Goal: Task Accomplishment & Management: Use online tool/utility

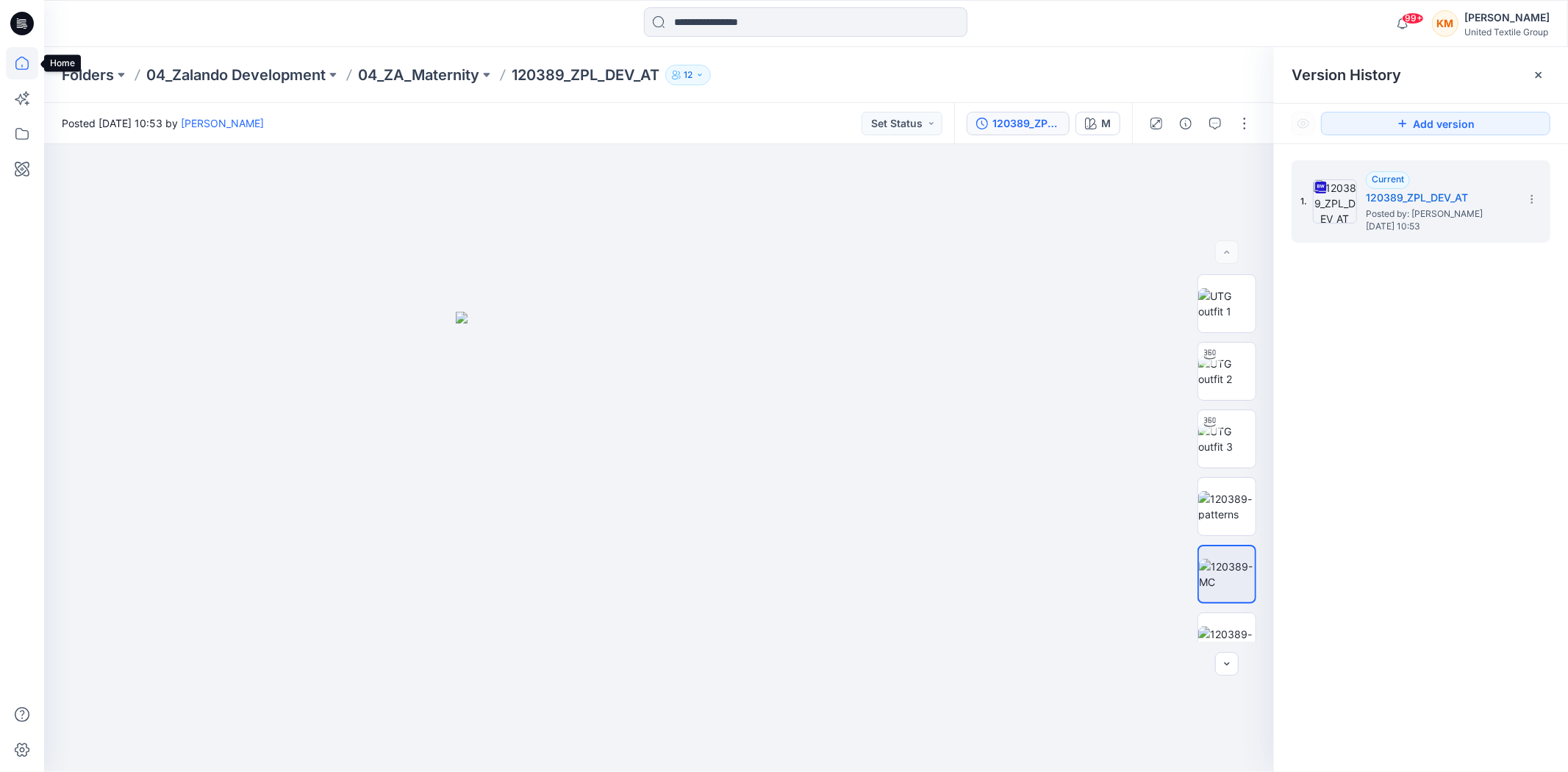
click at [19, 64] on icon at bounding box center [21, 63] width 32 height 32
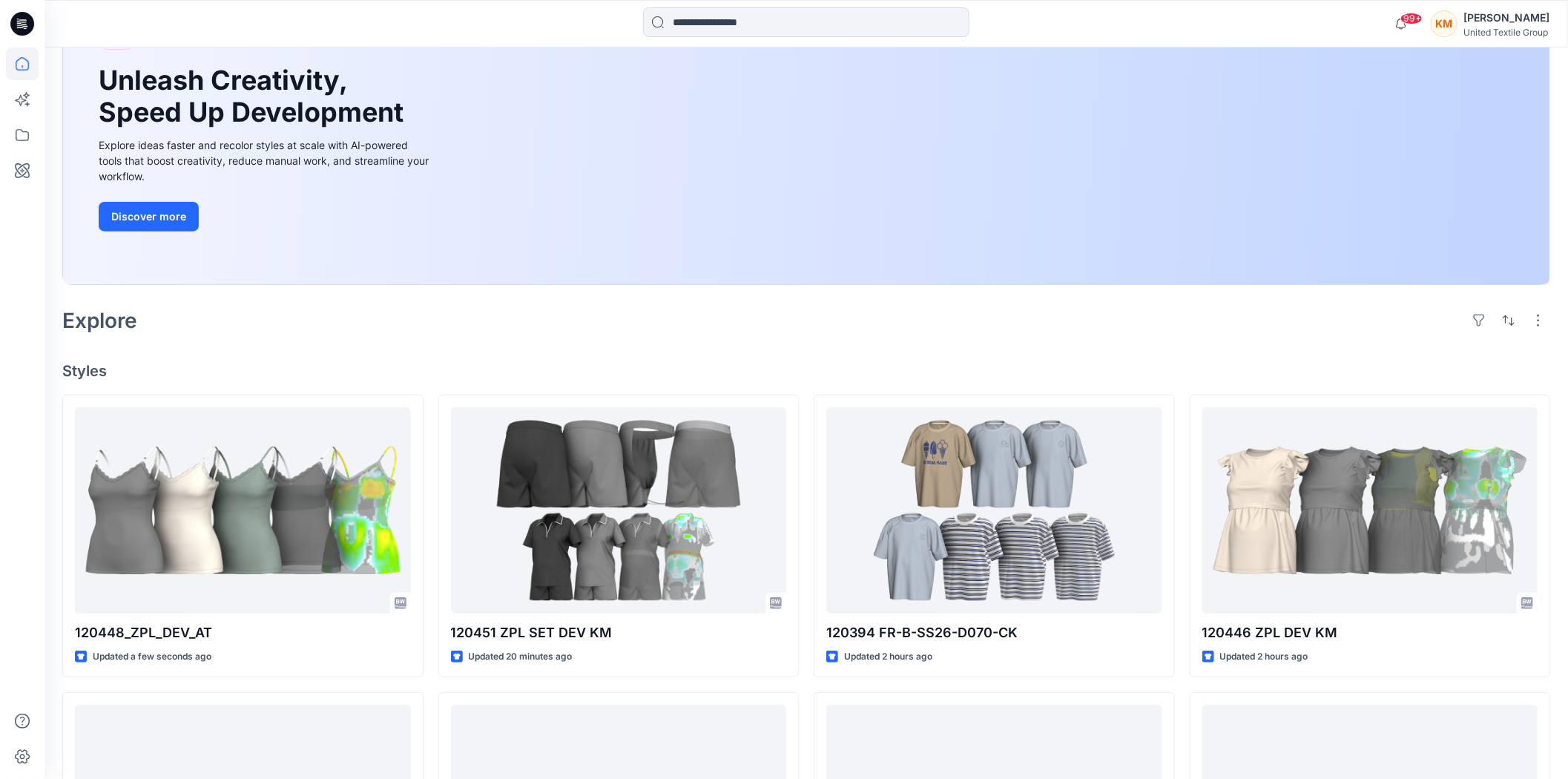
scroll to position [165, 0]
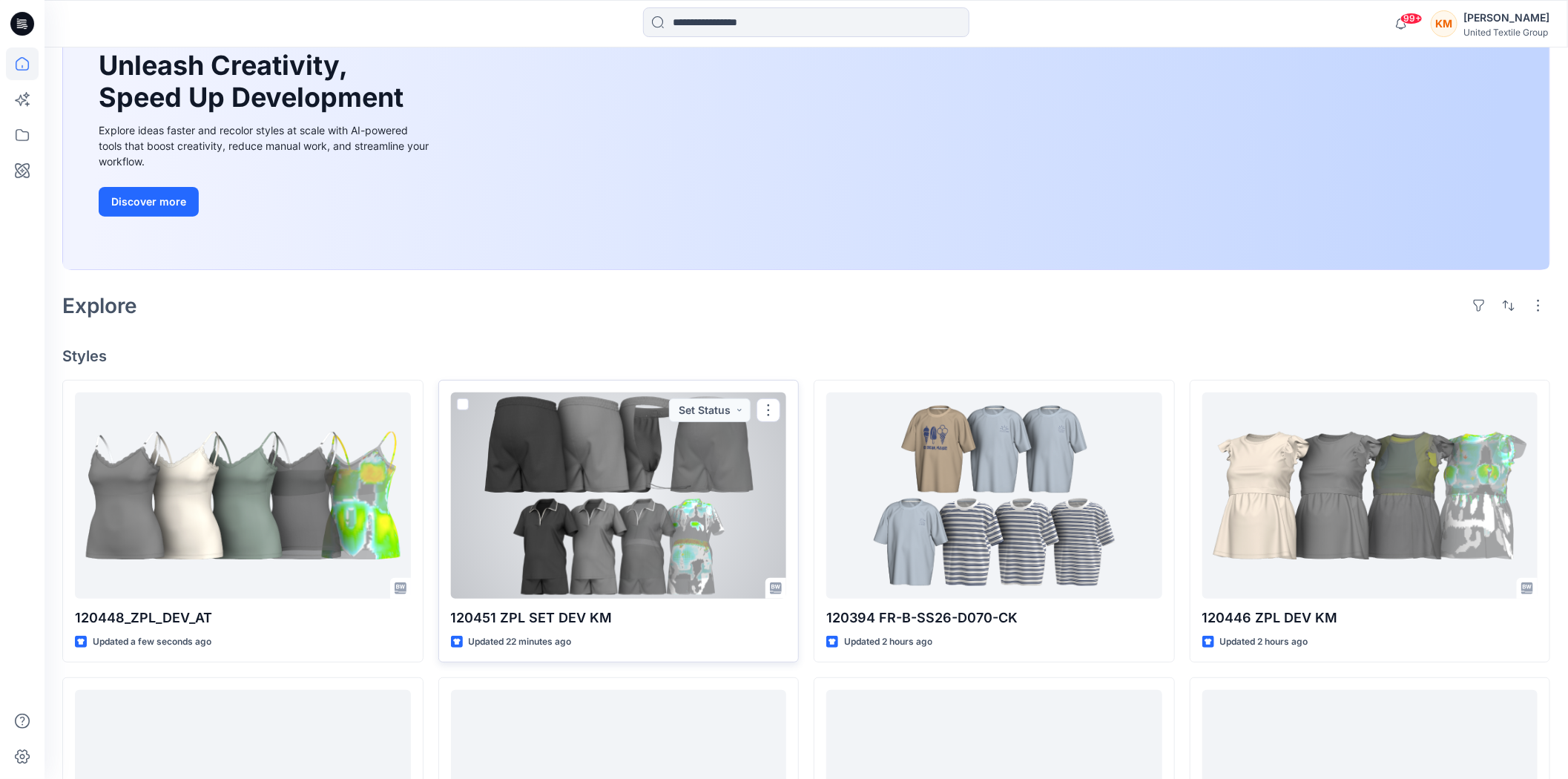
click at [704, 485] on div at bounding box center [619, 495] width 336 height 206
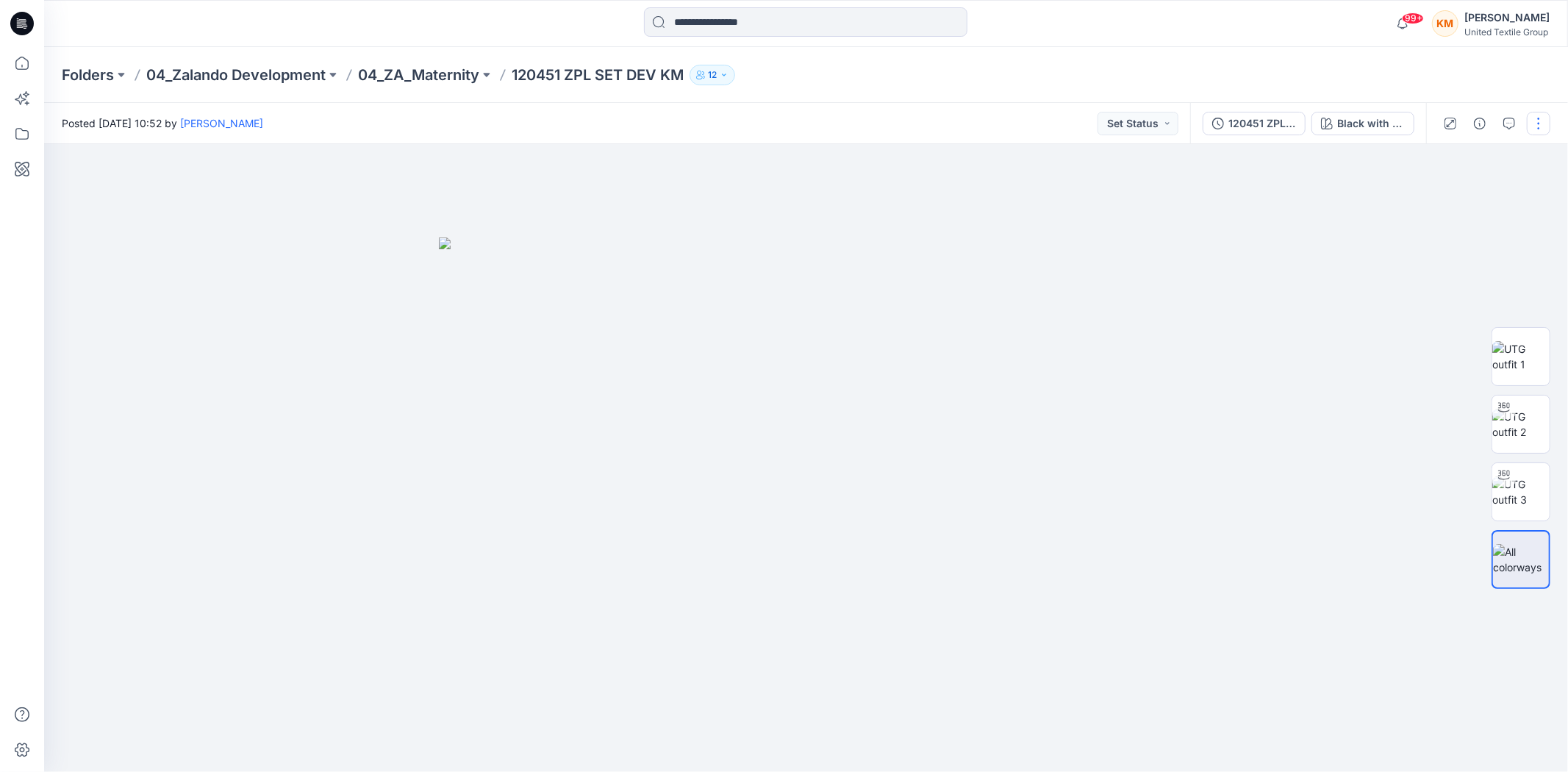
click at [1533, 120] on button "button" at bounding box center [1539, 123] width 24 height 24
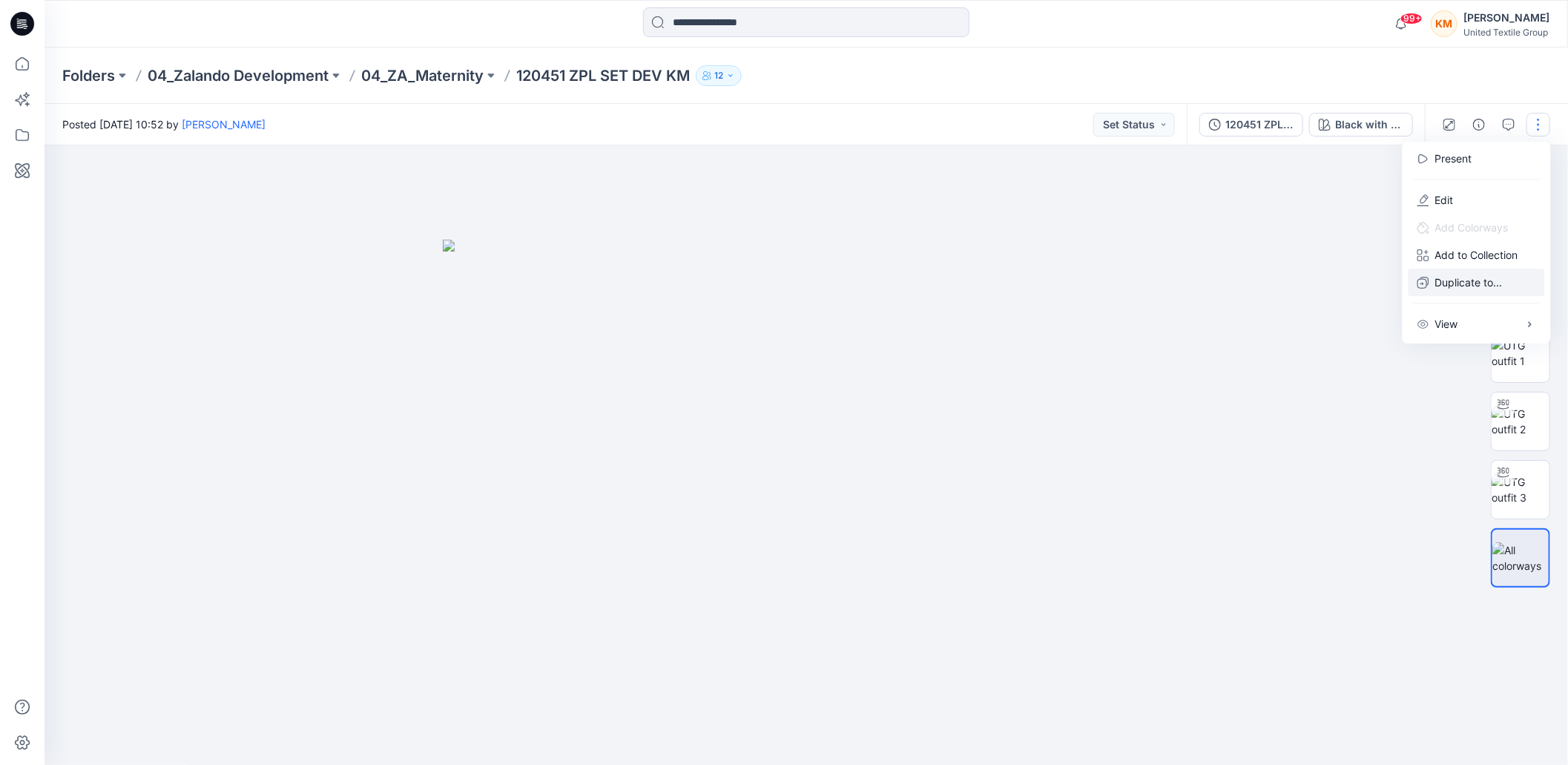
click at [1446, 284] on p "Duplicate to..." at bounding box center [1468, 282] width 67 height 16
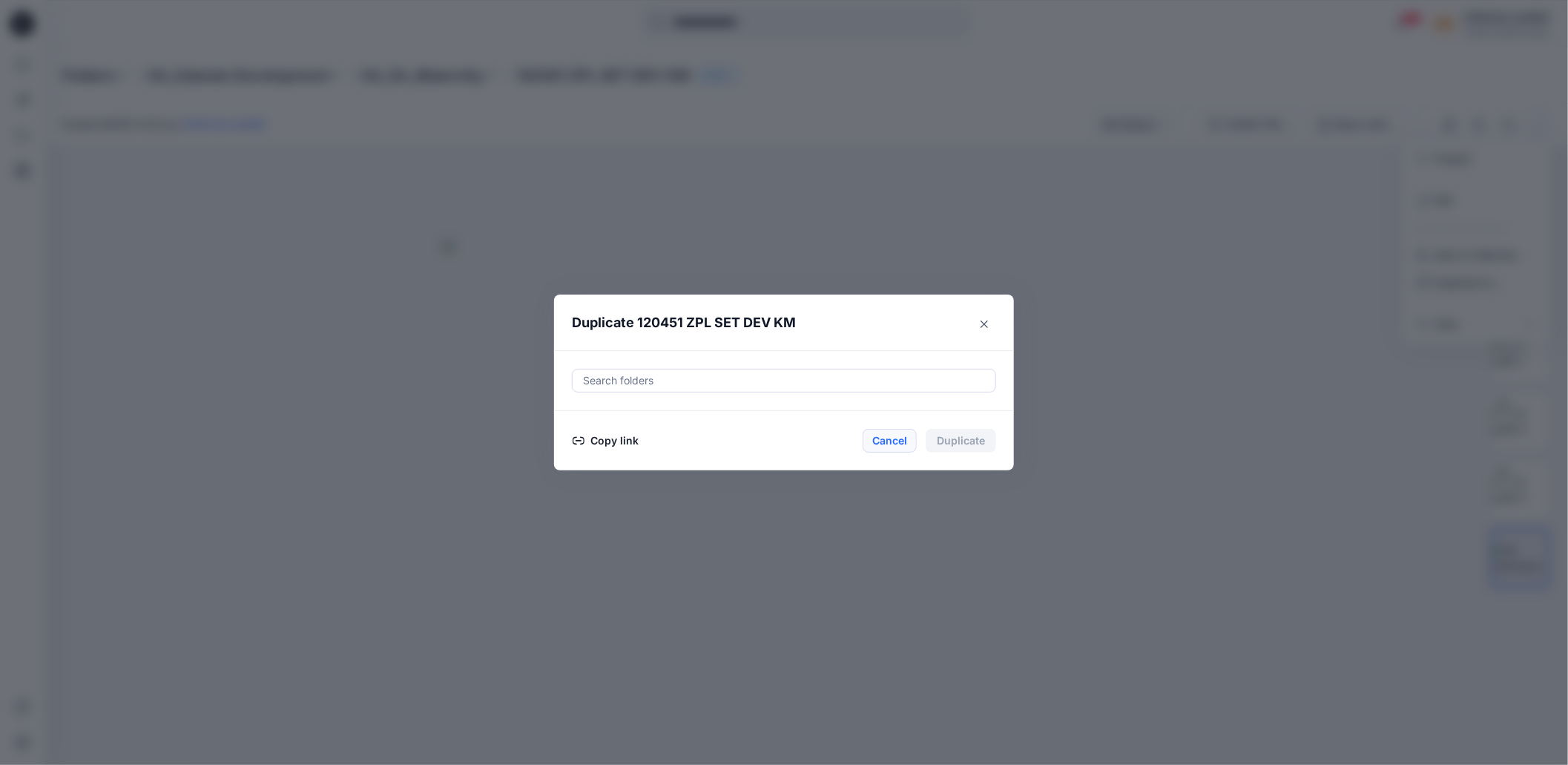
drag, startPoint x: 901, startPoint y: 448, endPoint x: 1120, endPoint y: 381, distance: 229.0
click at [901, 447] on button "Cancel" at bounding box center [890, 441] width 54 height 24
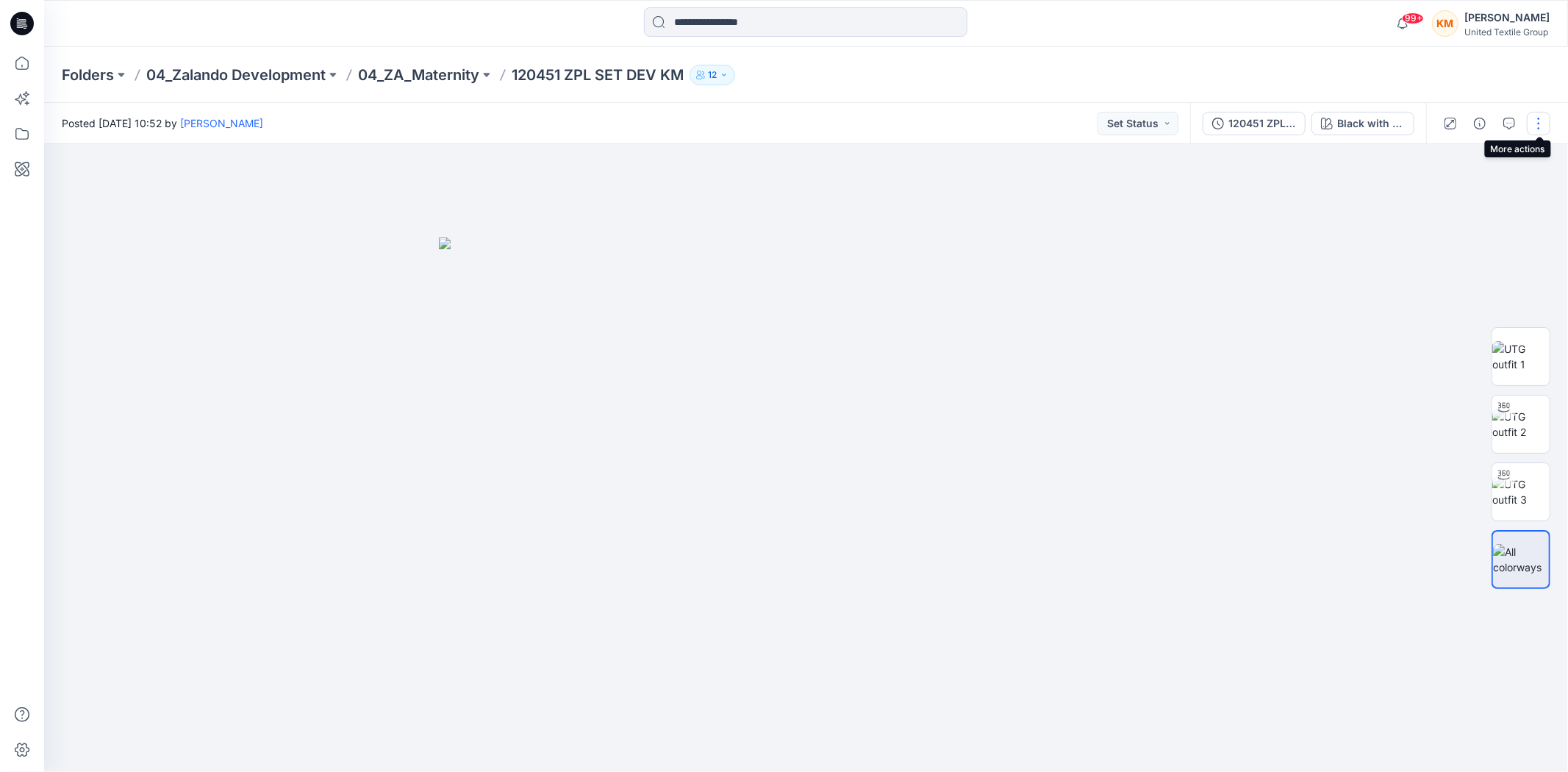
click at [1539, 120] on button "button" at bounding box center [1539, 123] width 24 height 24
click at [1434, 194] on p "Edit" at bounding box center [1431, 198] width 18 height 16
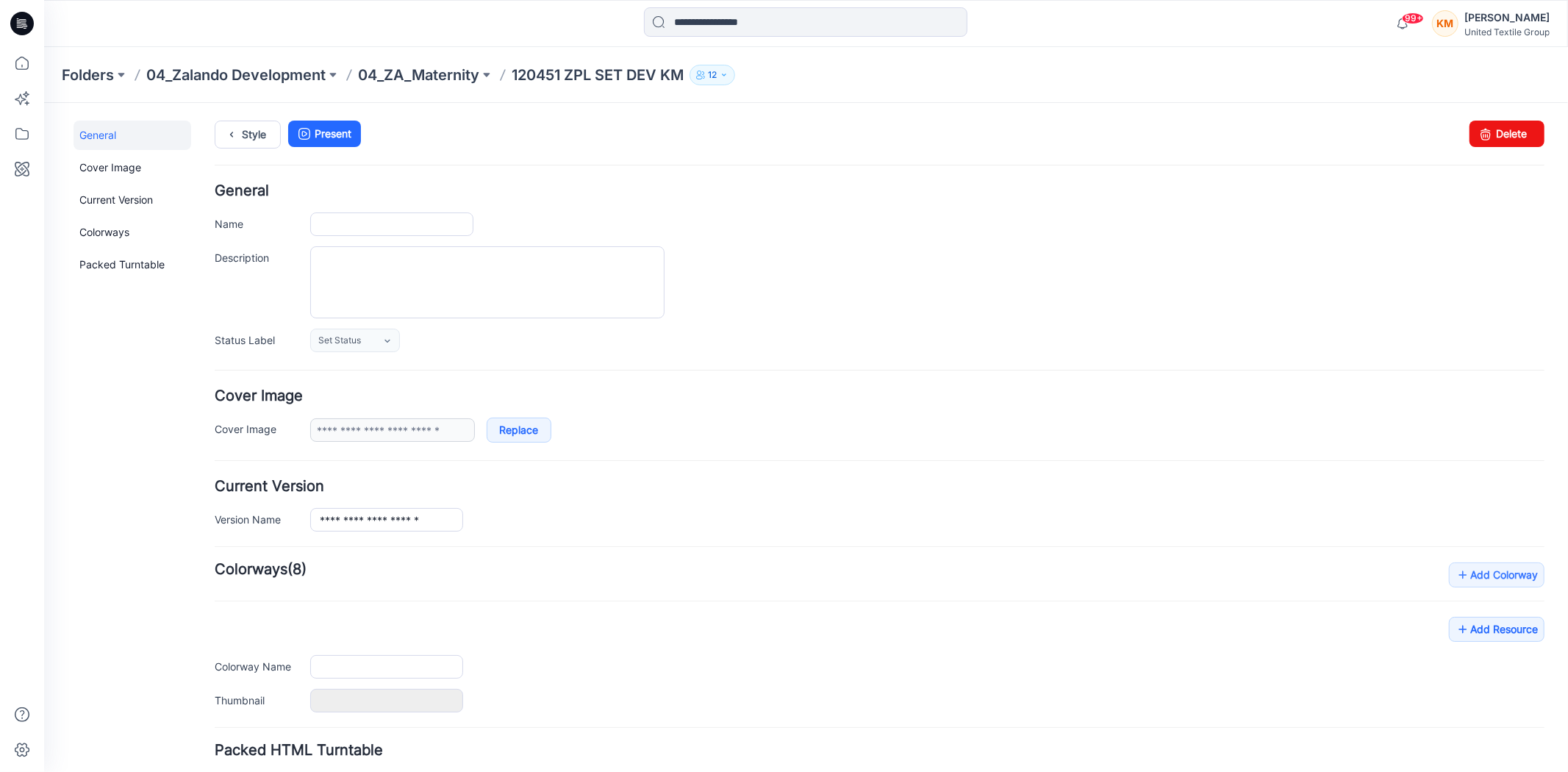
type input "**********"
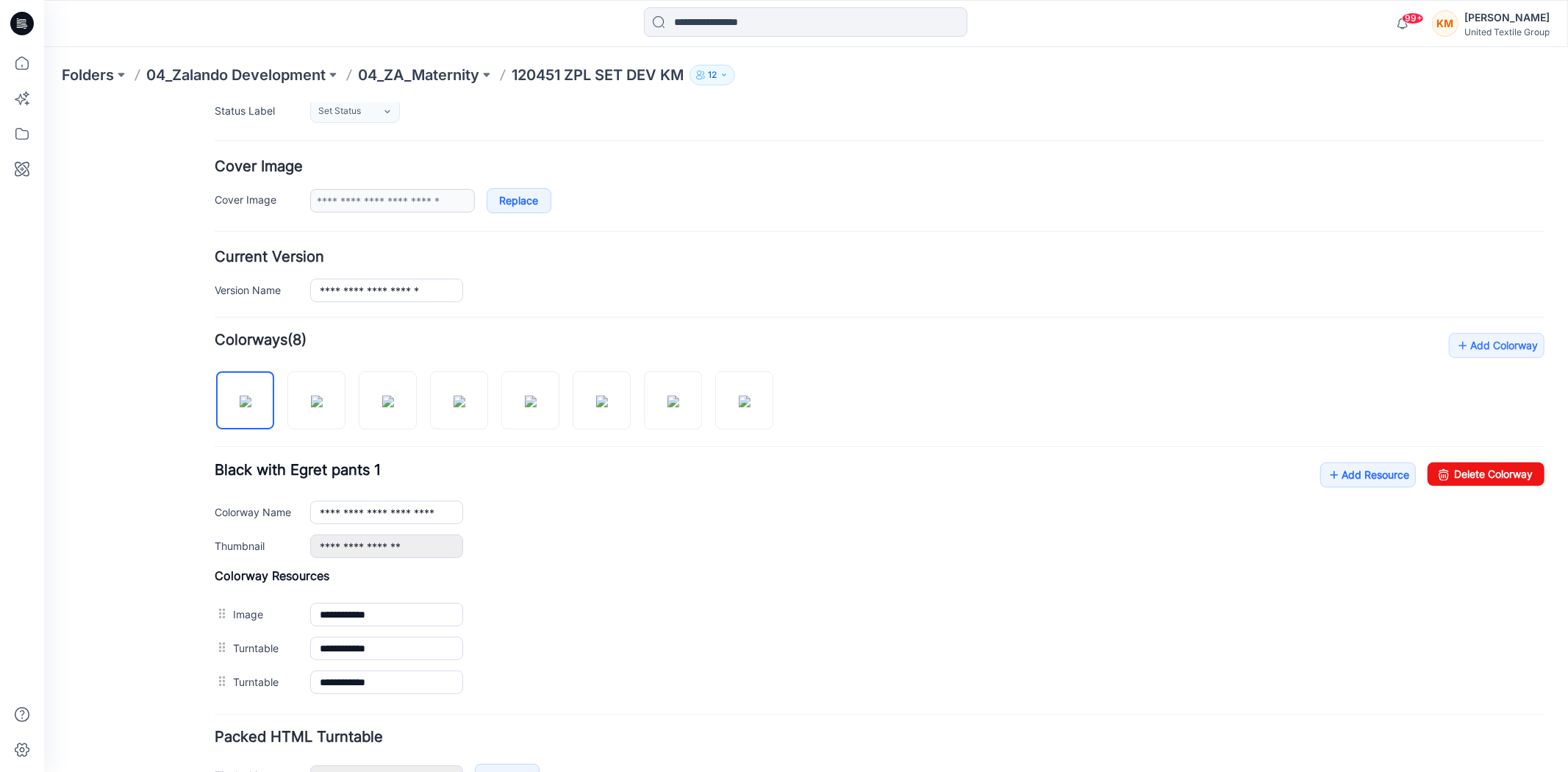
scroll to position [245, 0]
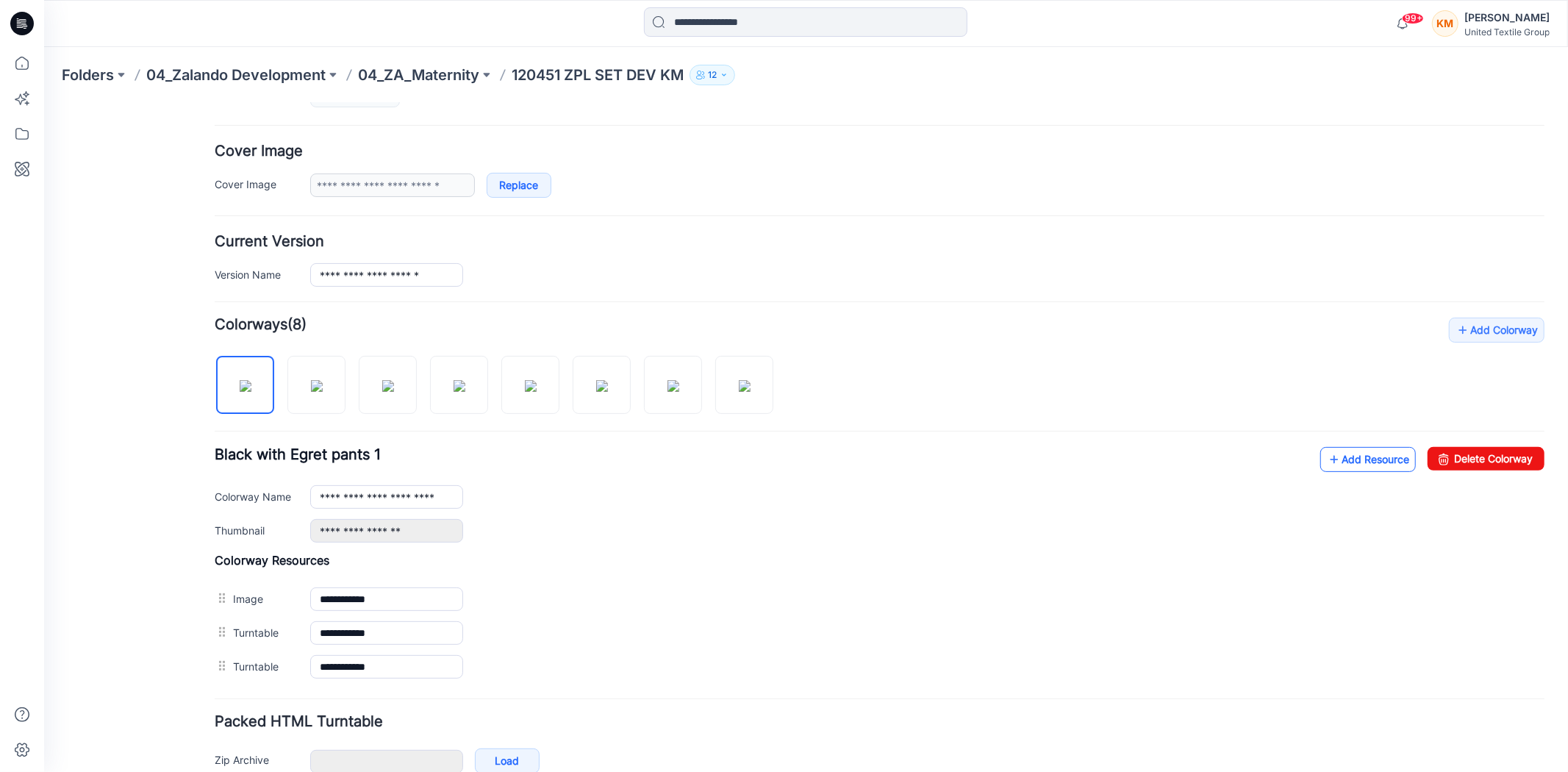
click at [1368, 459] on link "Add Resource" at bounding box center [1368, 459] width 96 height 25
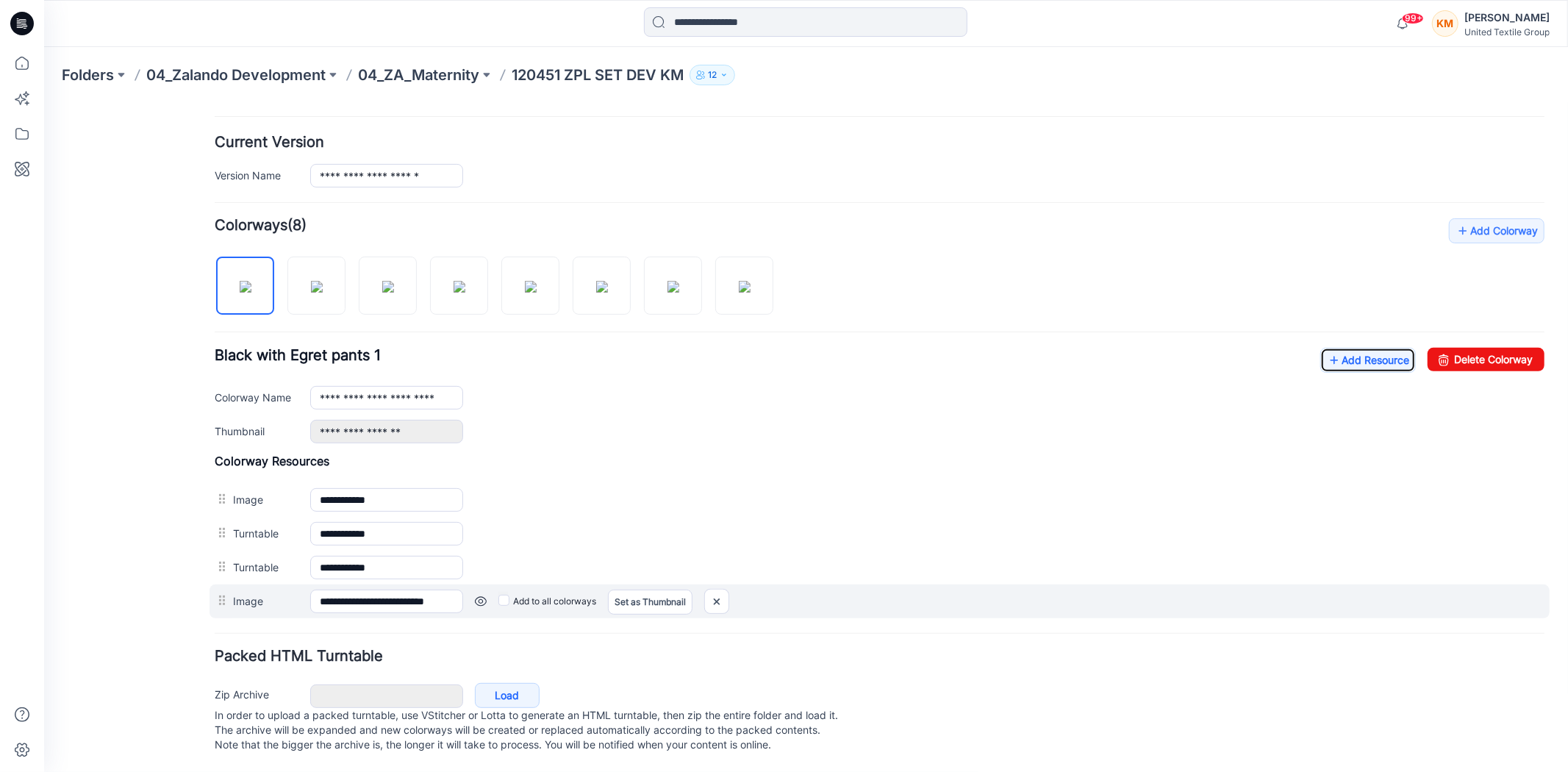
scroll to position [361, 0]
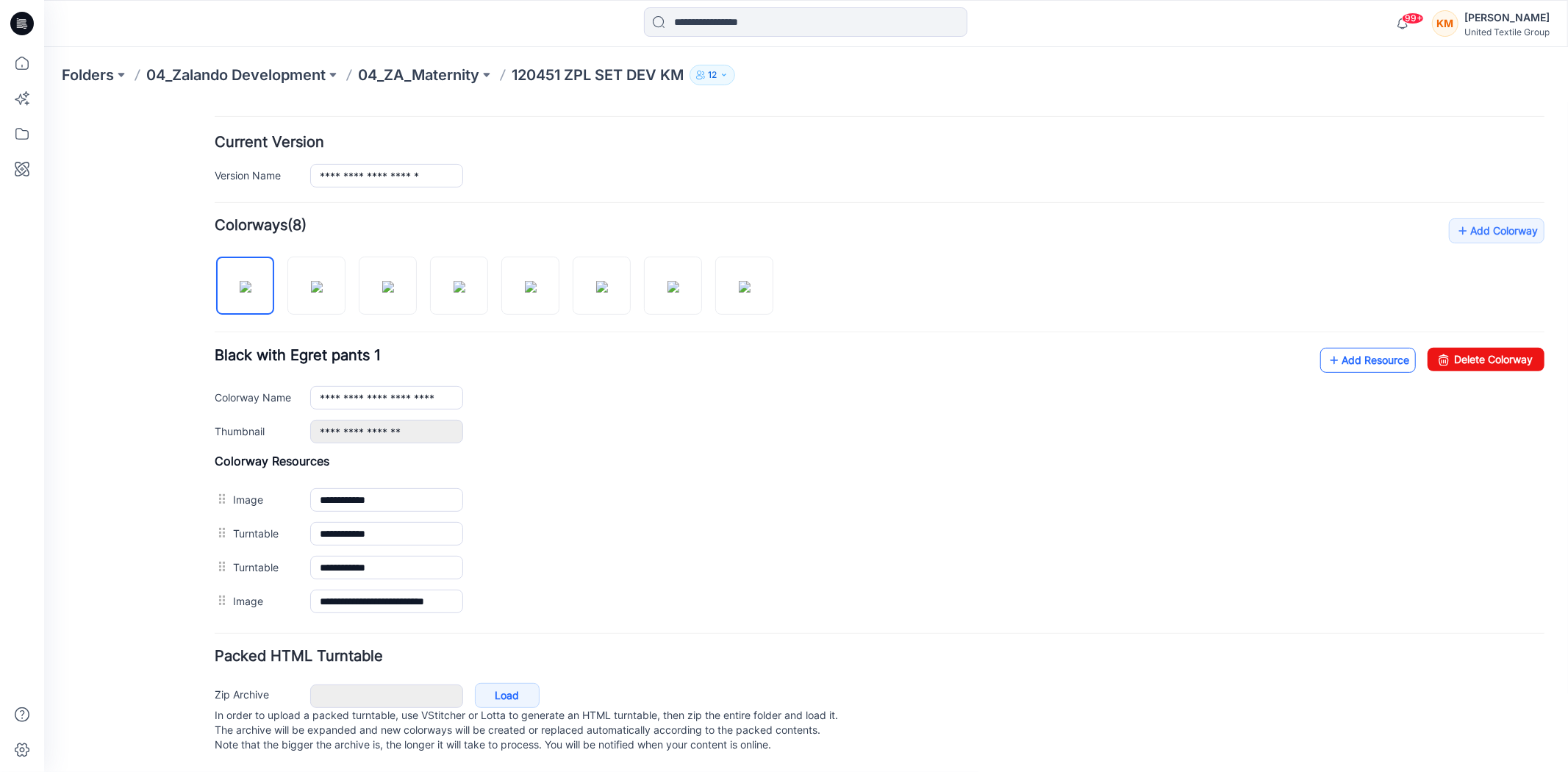
click at [1328, 347] on link "Add Resource" at bounding box center [1368, 360] width 96 height 25
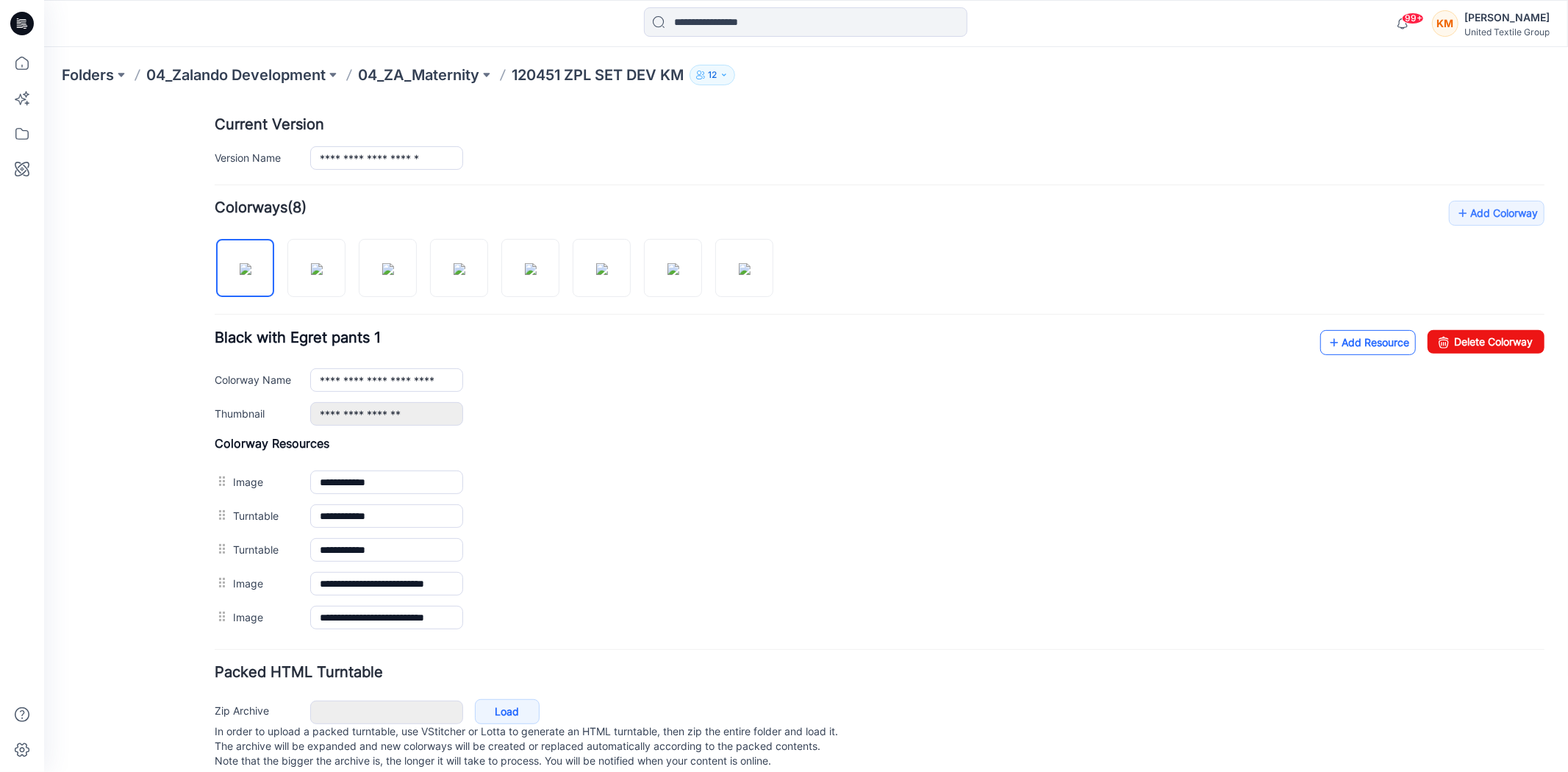
click at [1326, 342] on link "Add Resource" at bounding box center [1368, 342] width 96 height 25
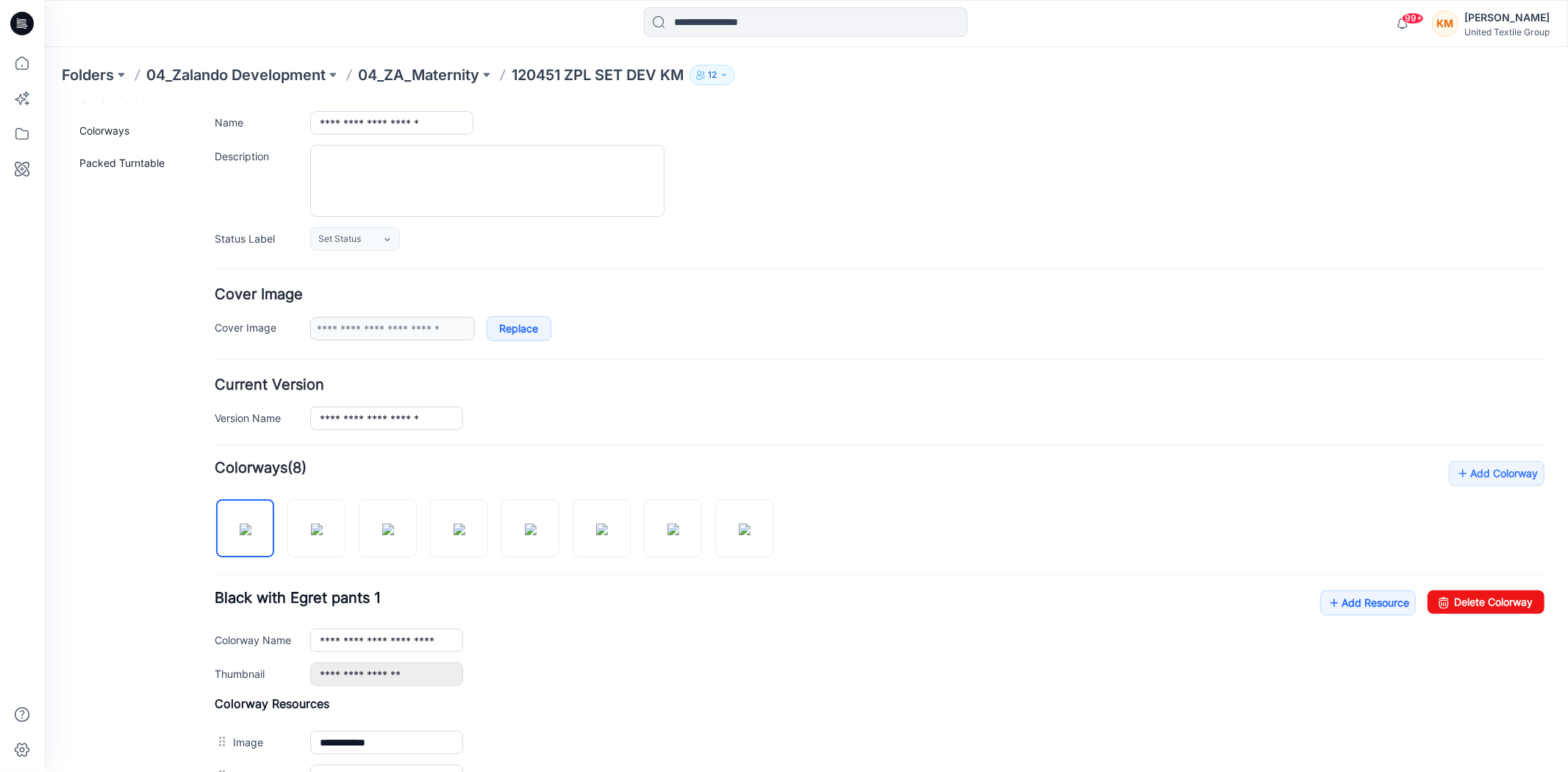
scroll to position [0, 0]
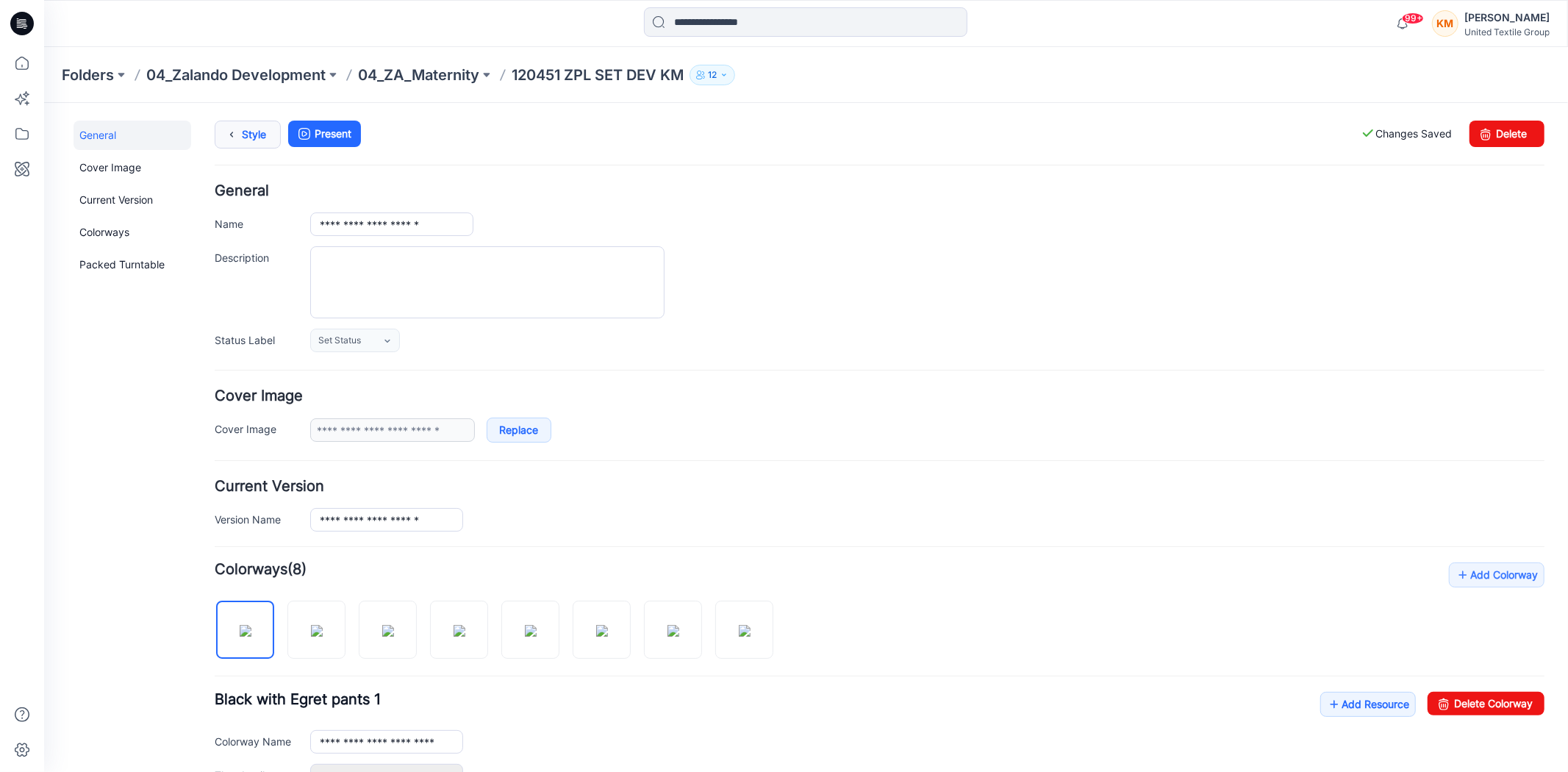
click at [238, 134] on icon at bounding box center [231, 134] width 20 height 27
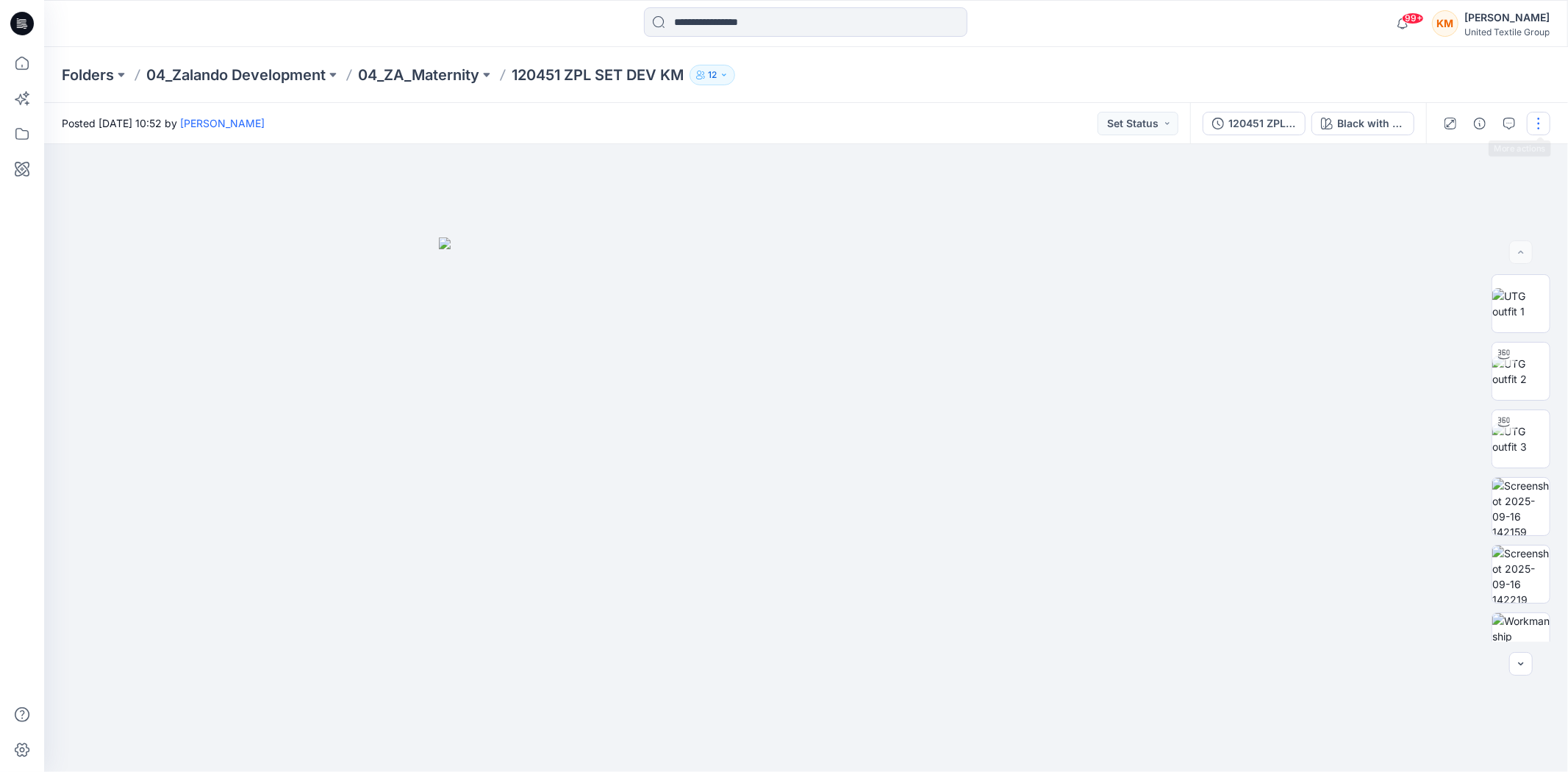
click at [1538, 114] on button "button" at bounding box center [1539, 123] width 24 height 24
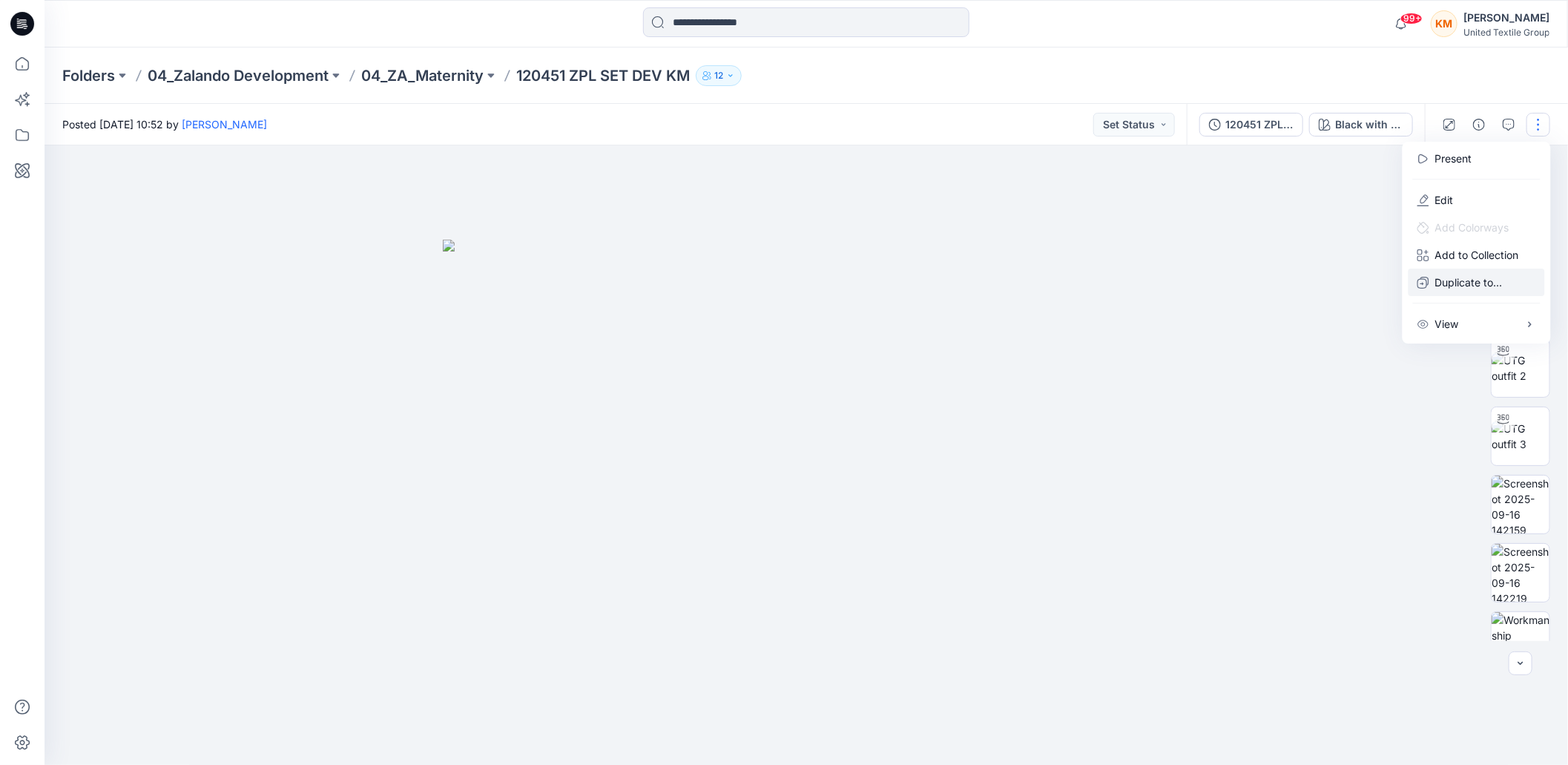
click at [1459, 283] on p "Duplicate to..." at bounding box center [1468, 282] width 67 height 16
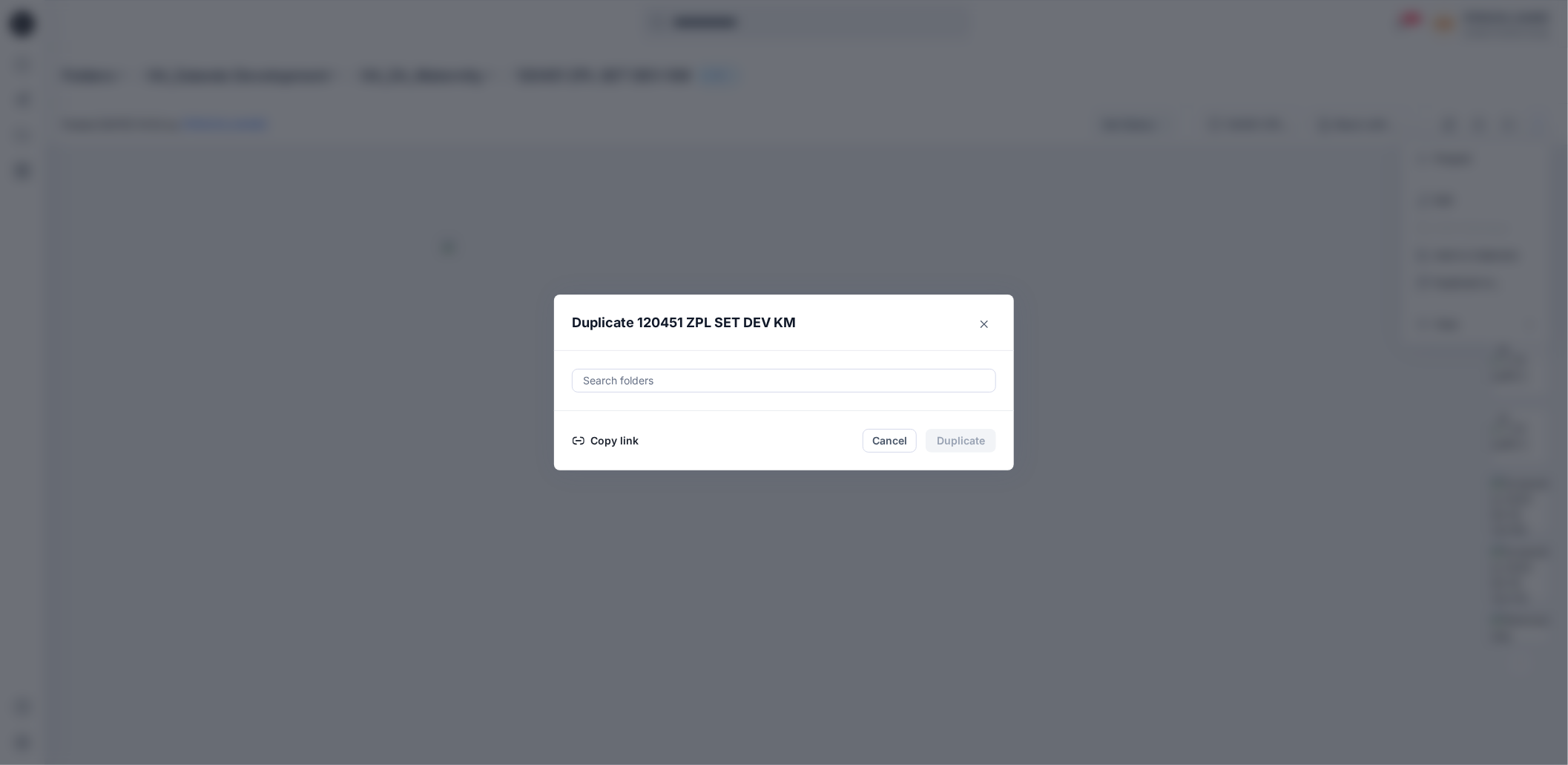
click at [604, 442] on button "Copy link" at bounding box center [605, 441] width 67 height 17
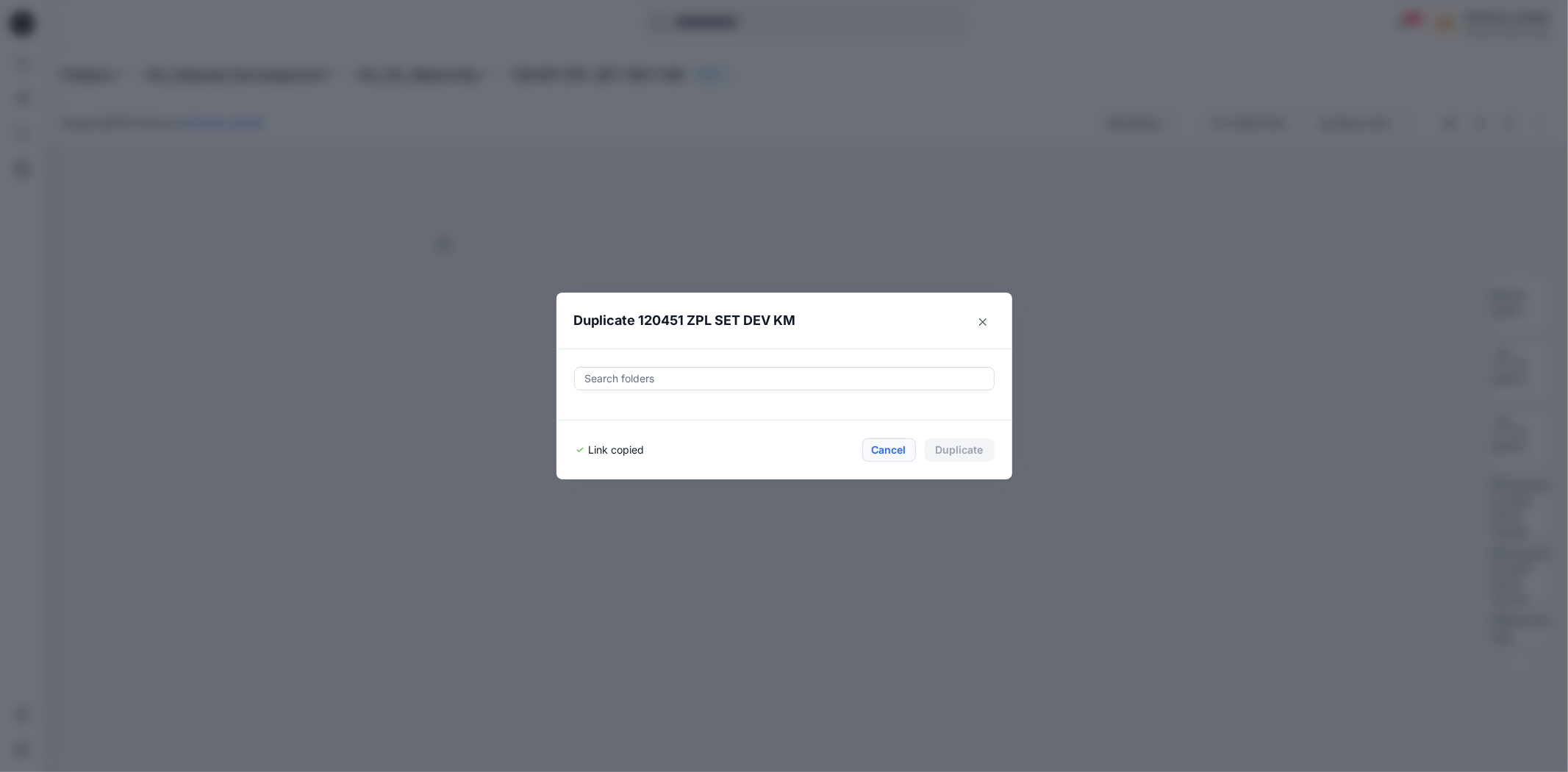
click at [884, 445] on button "Cancel" at bounding box center [889, 450] width 53 height 24
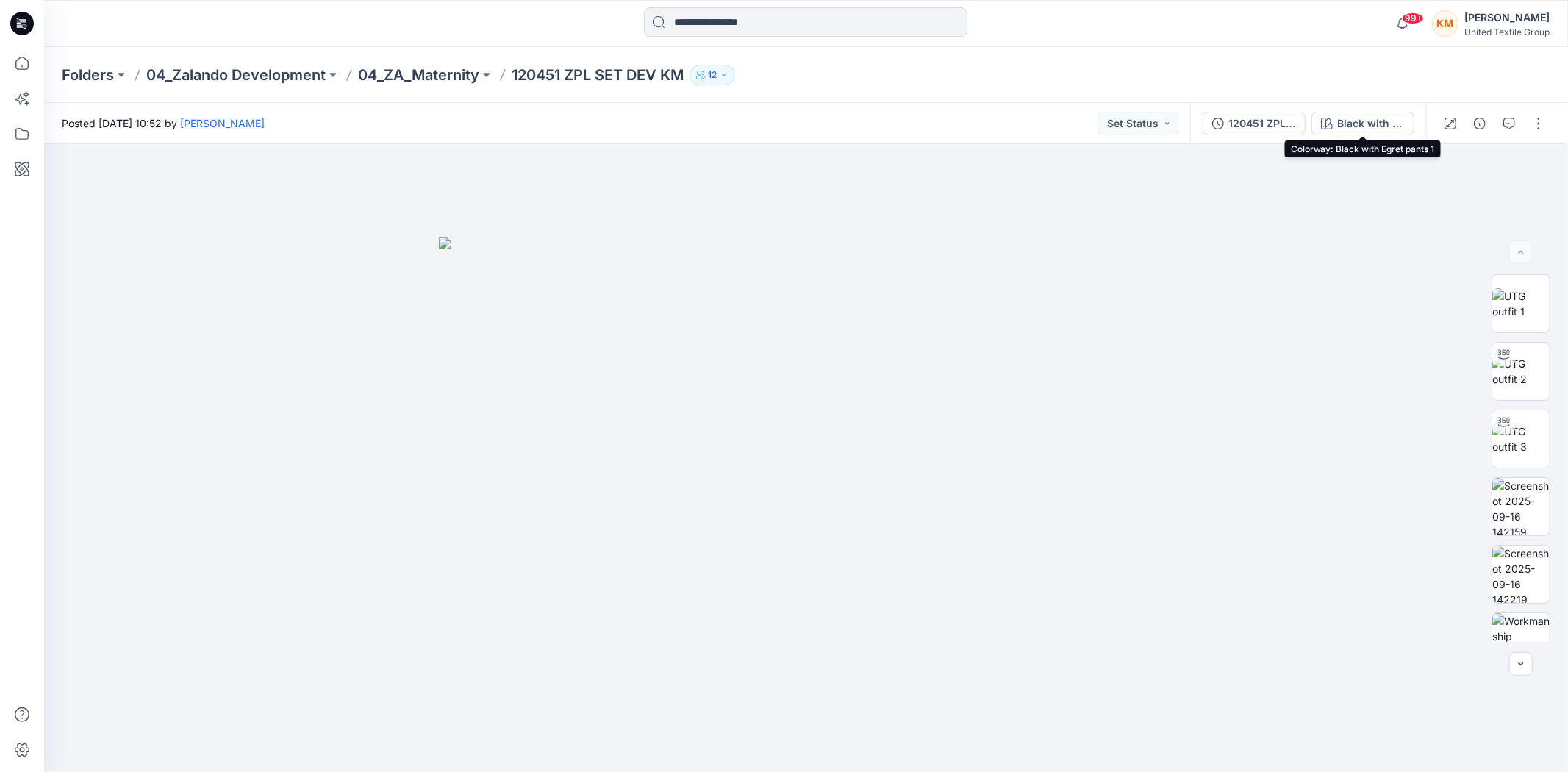
click at [1340, 121] on div "Black with Egret pants 1" at bounding box center [1372, 123] width 68 height 16
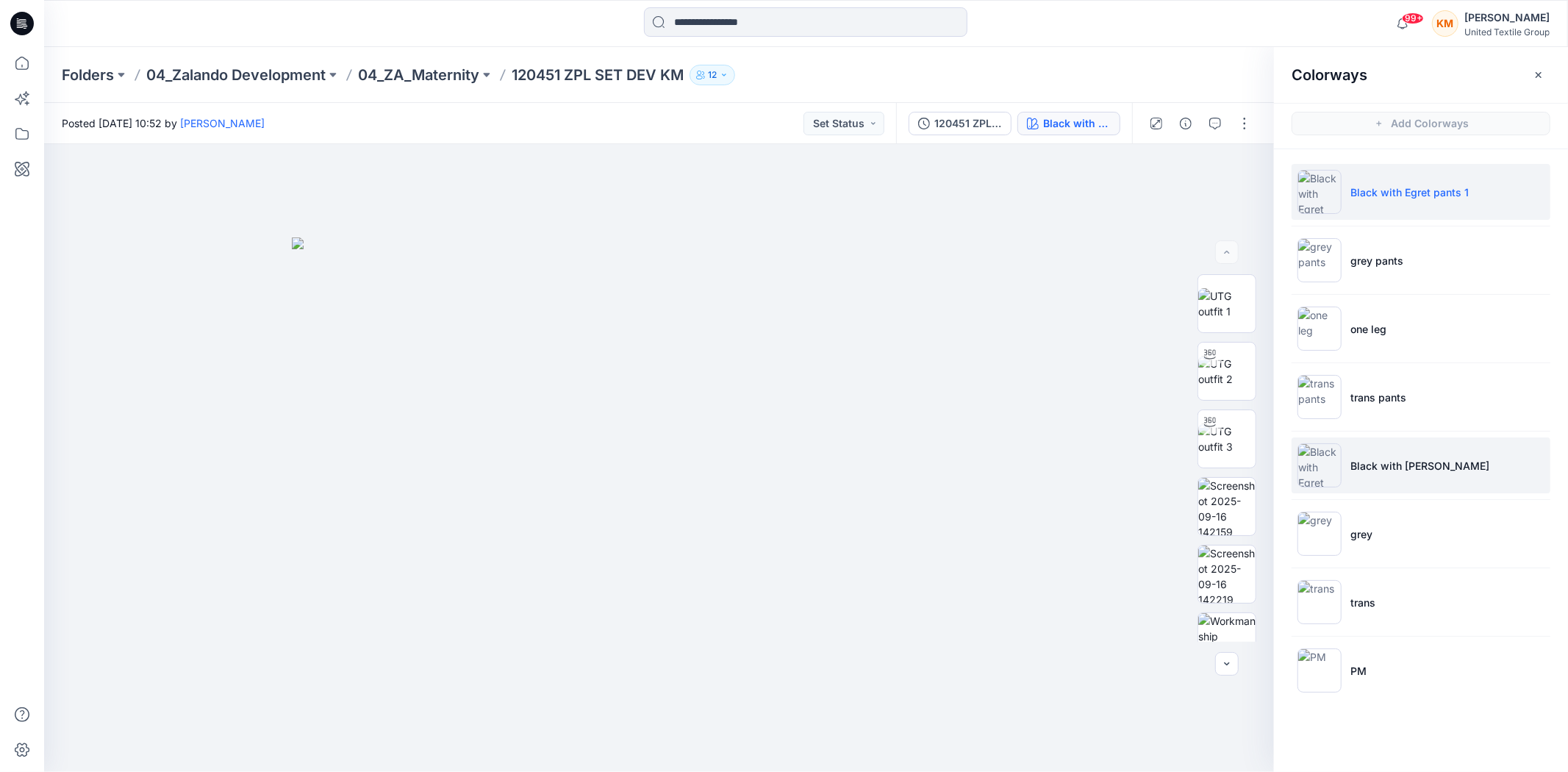
click at [1322, 466] on img at bounding box center [1320, 465] width 44 height 44
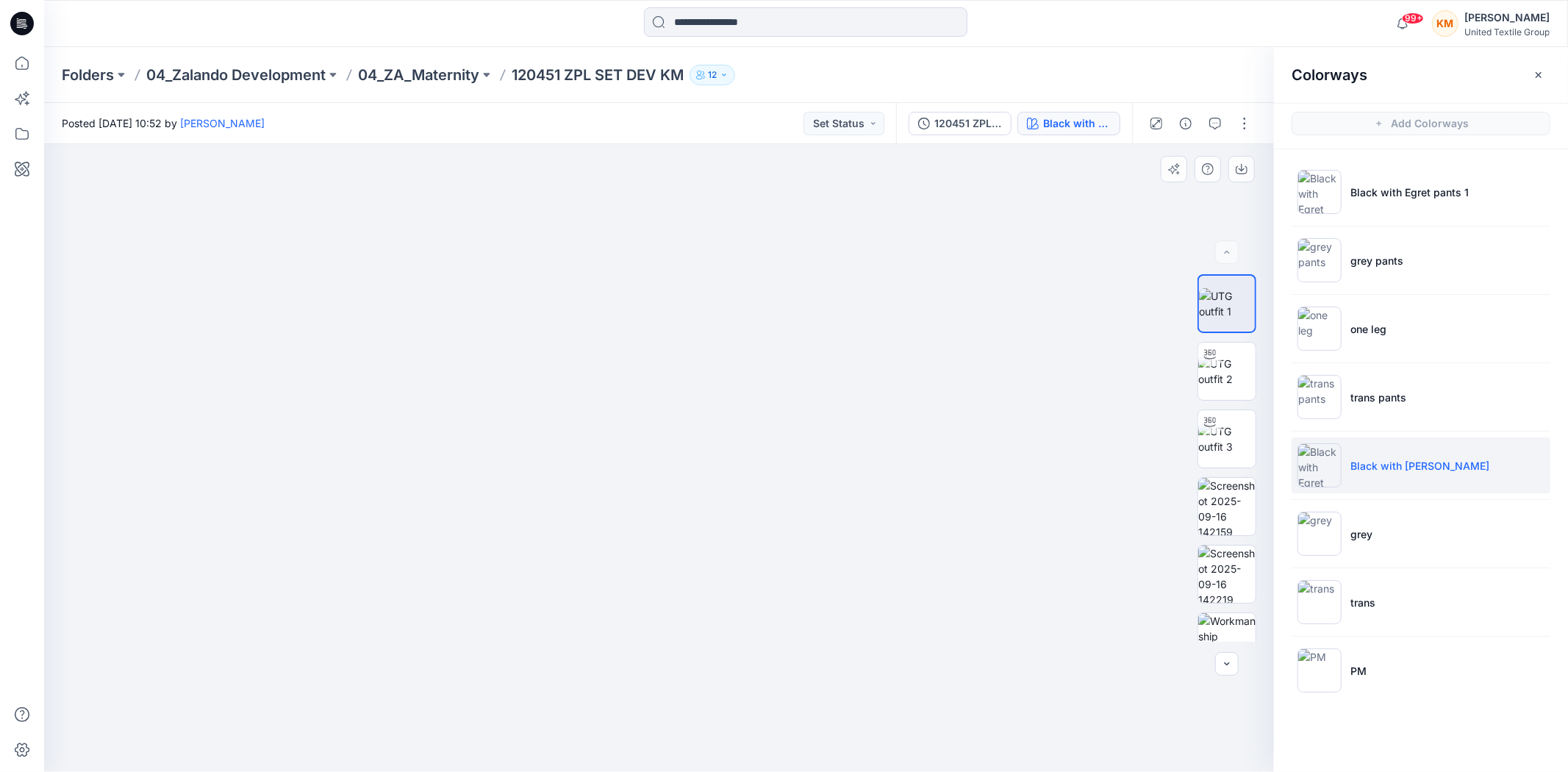
drag, startPoint x: 685, startPoint y: 313, endPoint x: 678, endPoint y: 388, distance: 75.3
click at [678, 388] on img at bounding box center [660, 399] width 1015 height 745
click at [1223, 363] on img at bounding box center [1227, 371] width 57 height 31
drag, startPoint x: 825, startPoint y: 738, endPoint x: 811, endPoint y: 569, distance: 169.6
click at [858, 721] on icon at bounding box center [661, 728] width 445 height 55
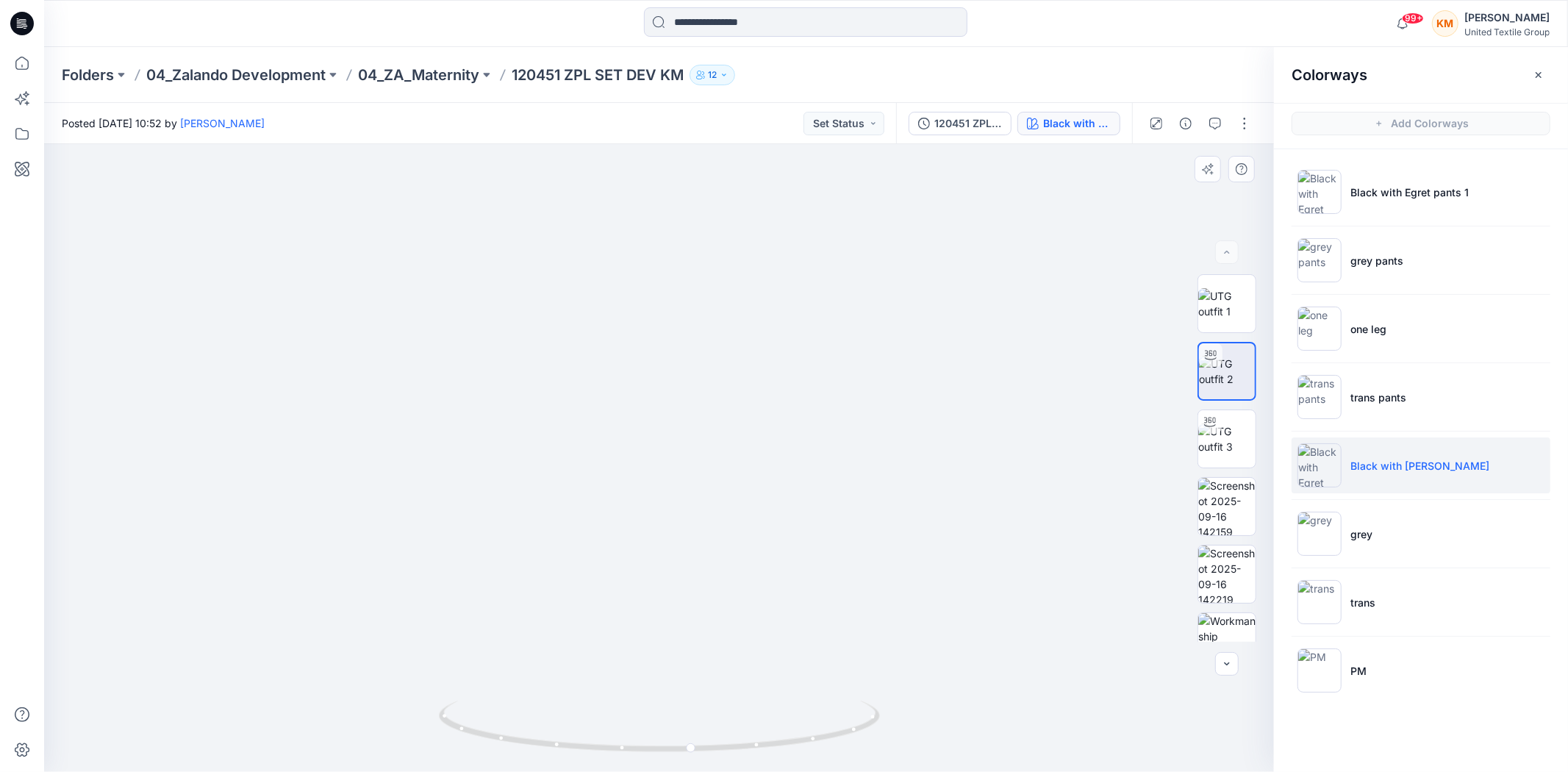
drag, startPoint x: 664, startPoint y: 186, endPoint x: 690, endPoint y: 414, distance: 229.5
click at [690, 414] on img at bounding box center [685, 371] width 1434 height 802
click at [17, 49] on icon at bounding box center [21, 63] width 32 height 32
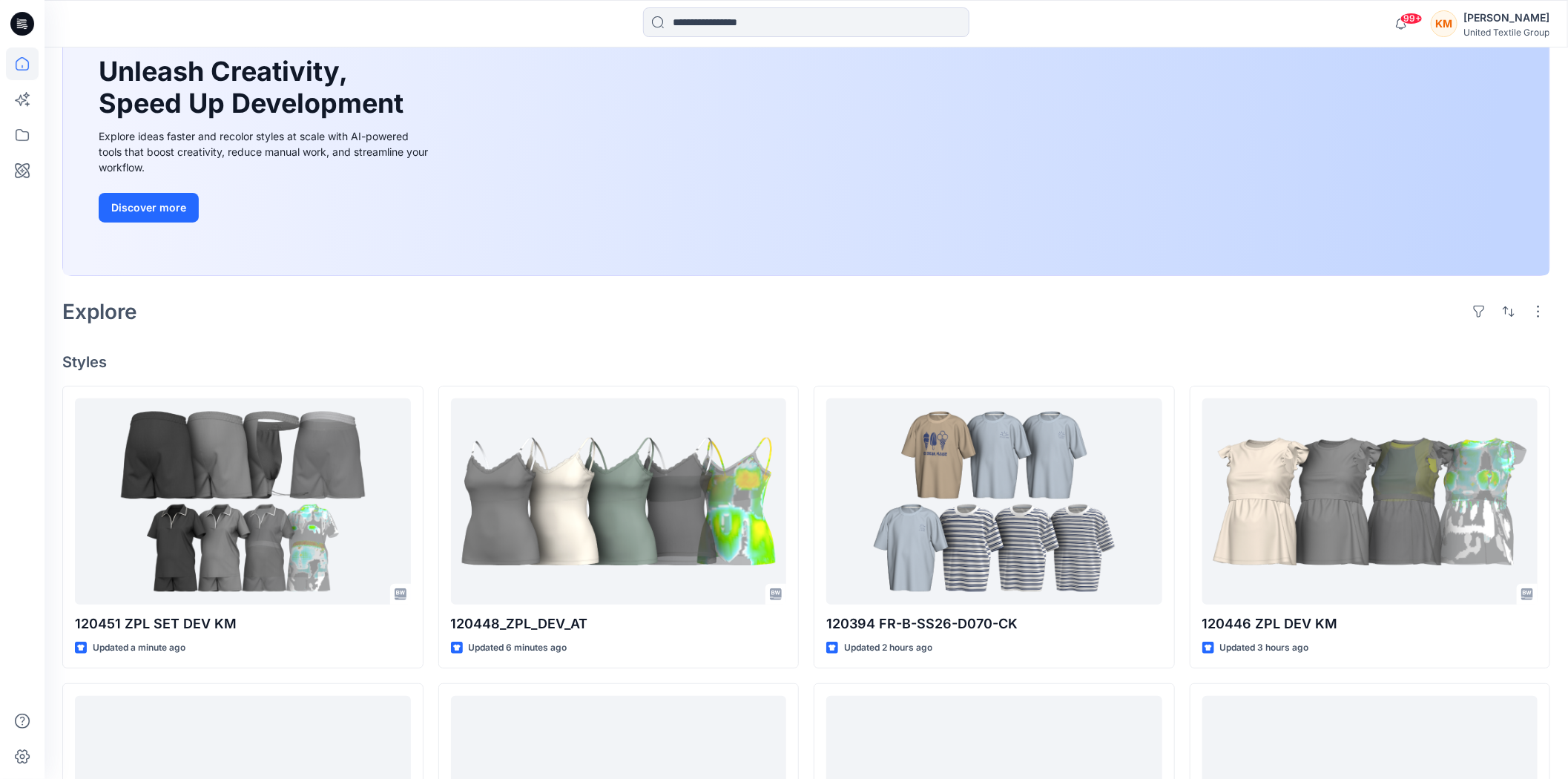
scroll to position [165, 0]
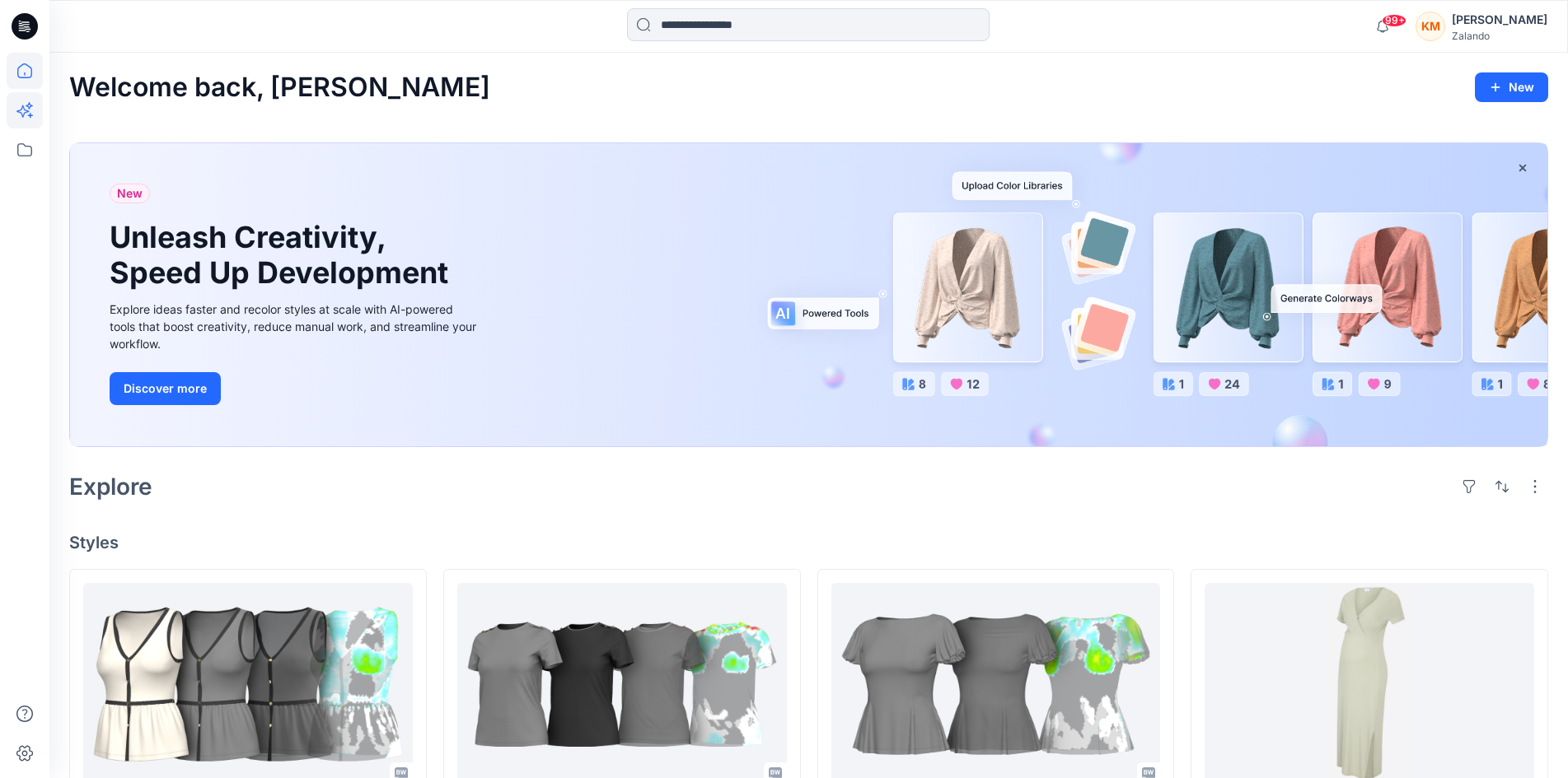
scroll to position [247, 0]
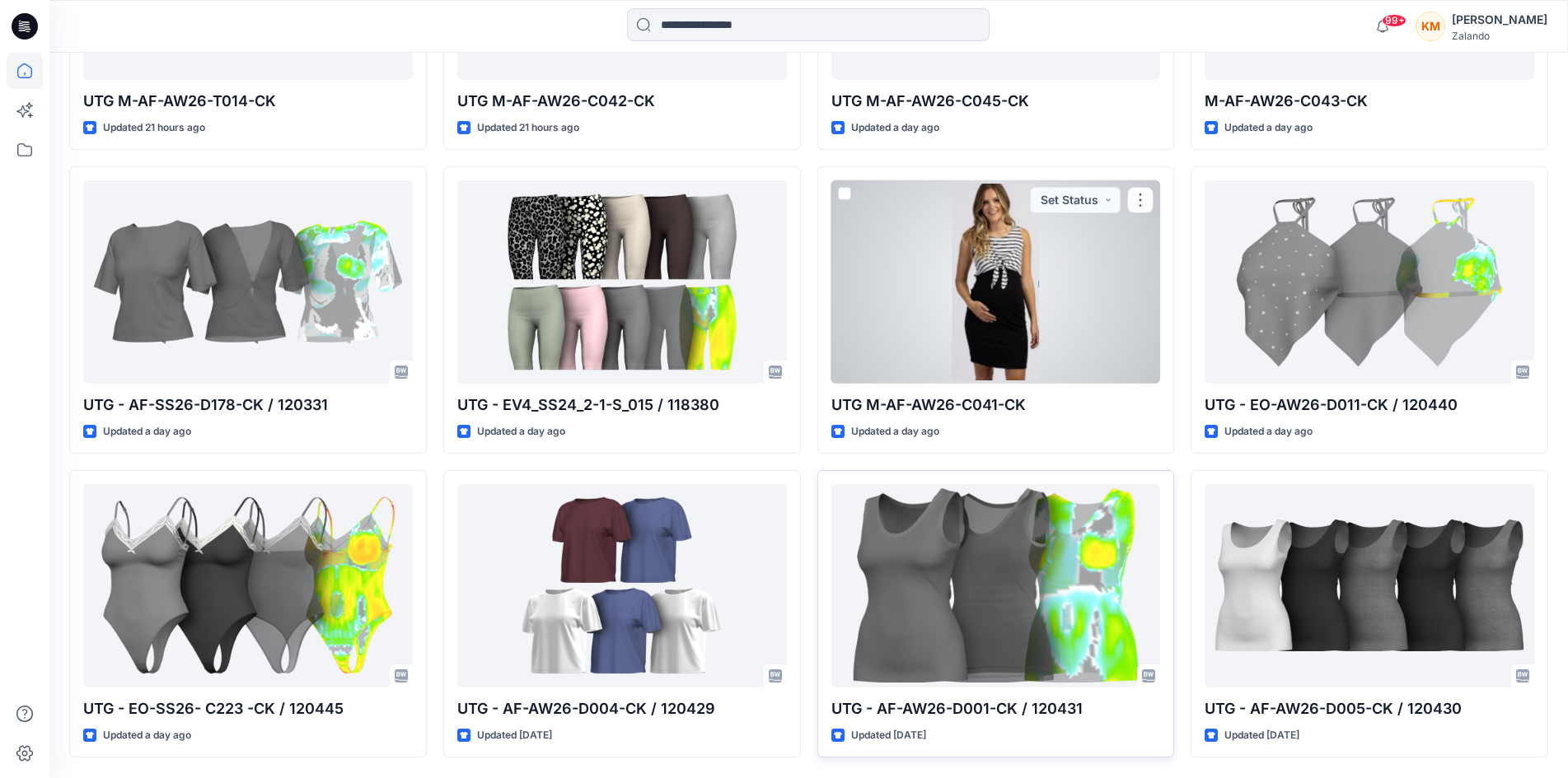
scroll to position [1670, 0]
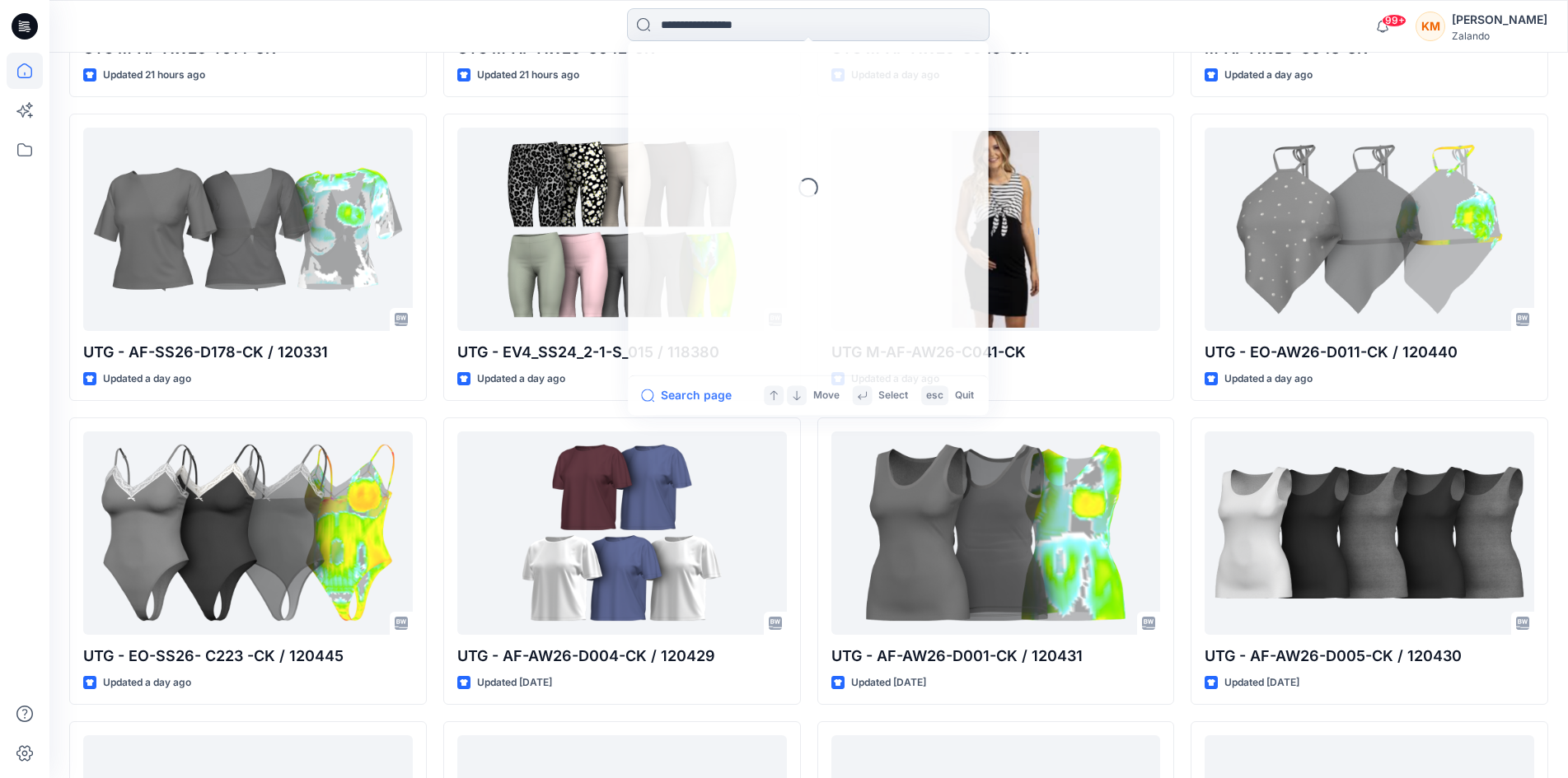
click at [729, 23] on input at bounding box center [808, 24] width 363 height 33
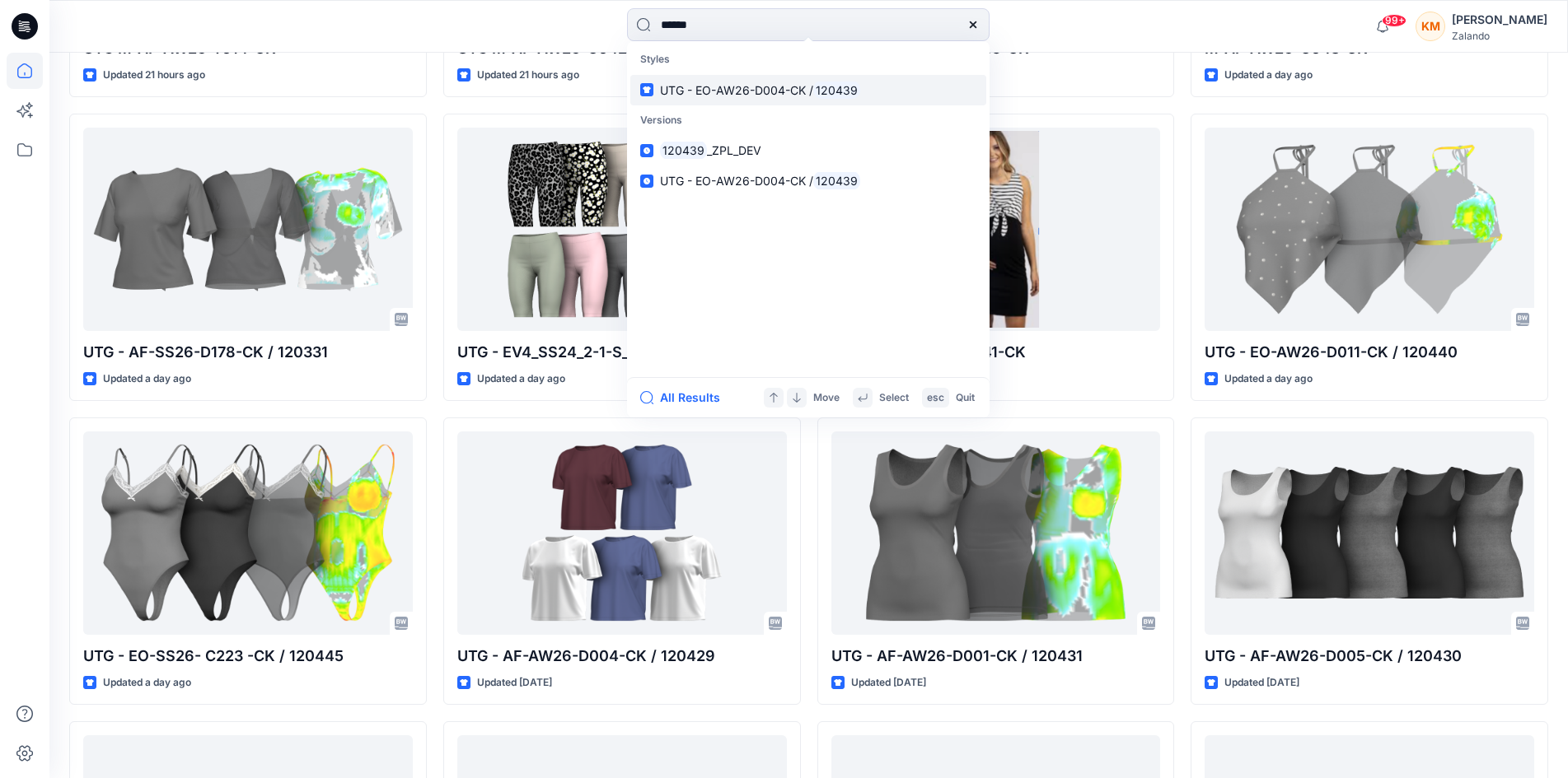
type input "******"
click at [769, 97] on p "UTG - EO-AW26-D004-CK / 120439" at bounding box center [760, 91] width 200 height 18
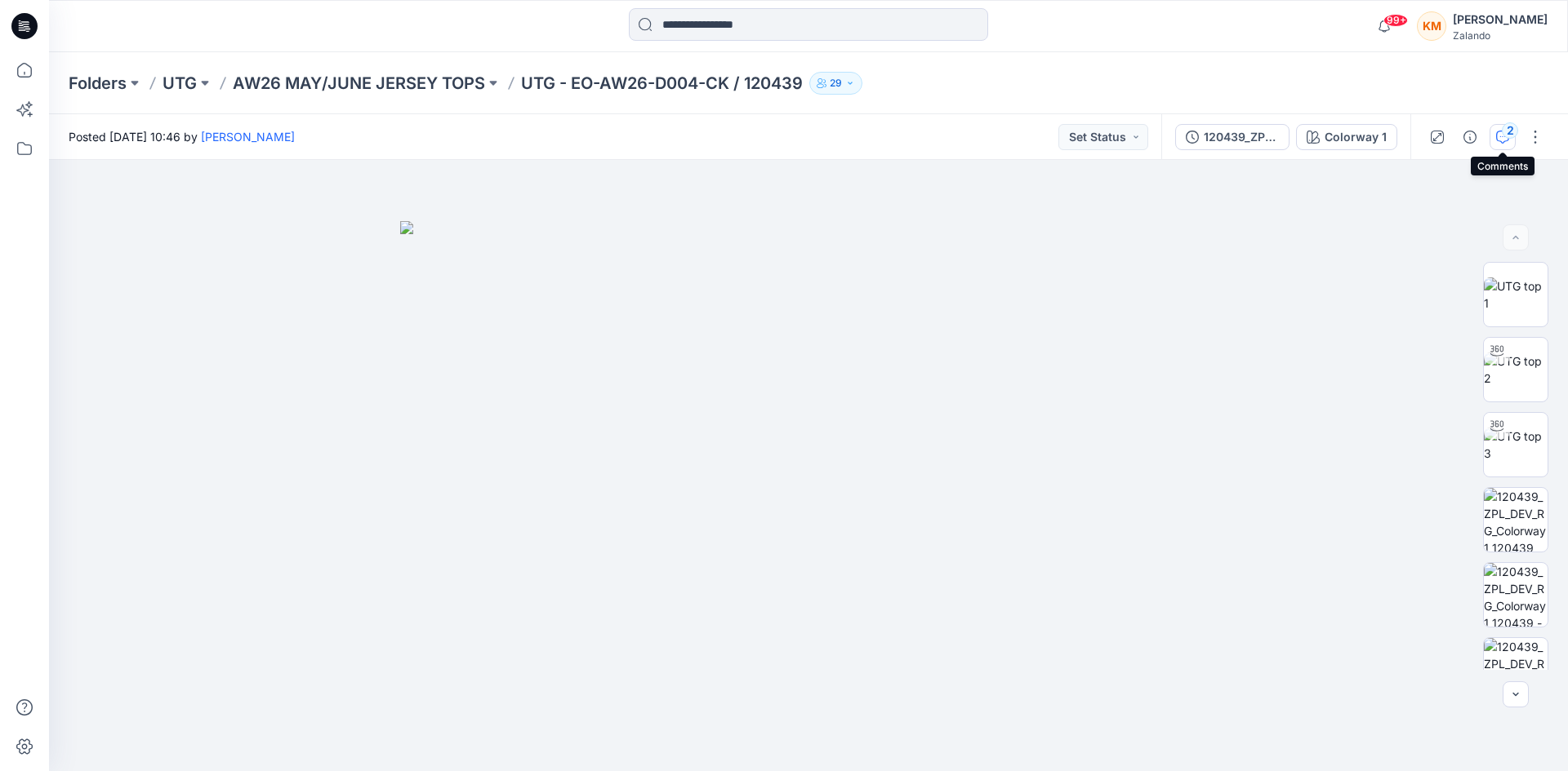
click at [1501, 133] on icon "button" at bounding box center [1503, 137] width 13 height 13
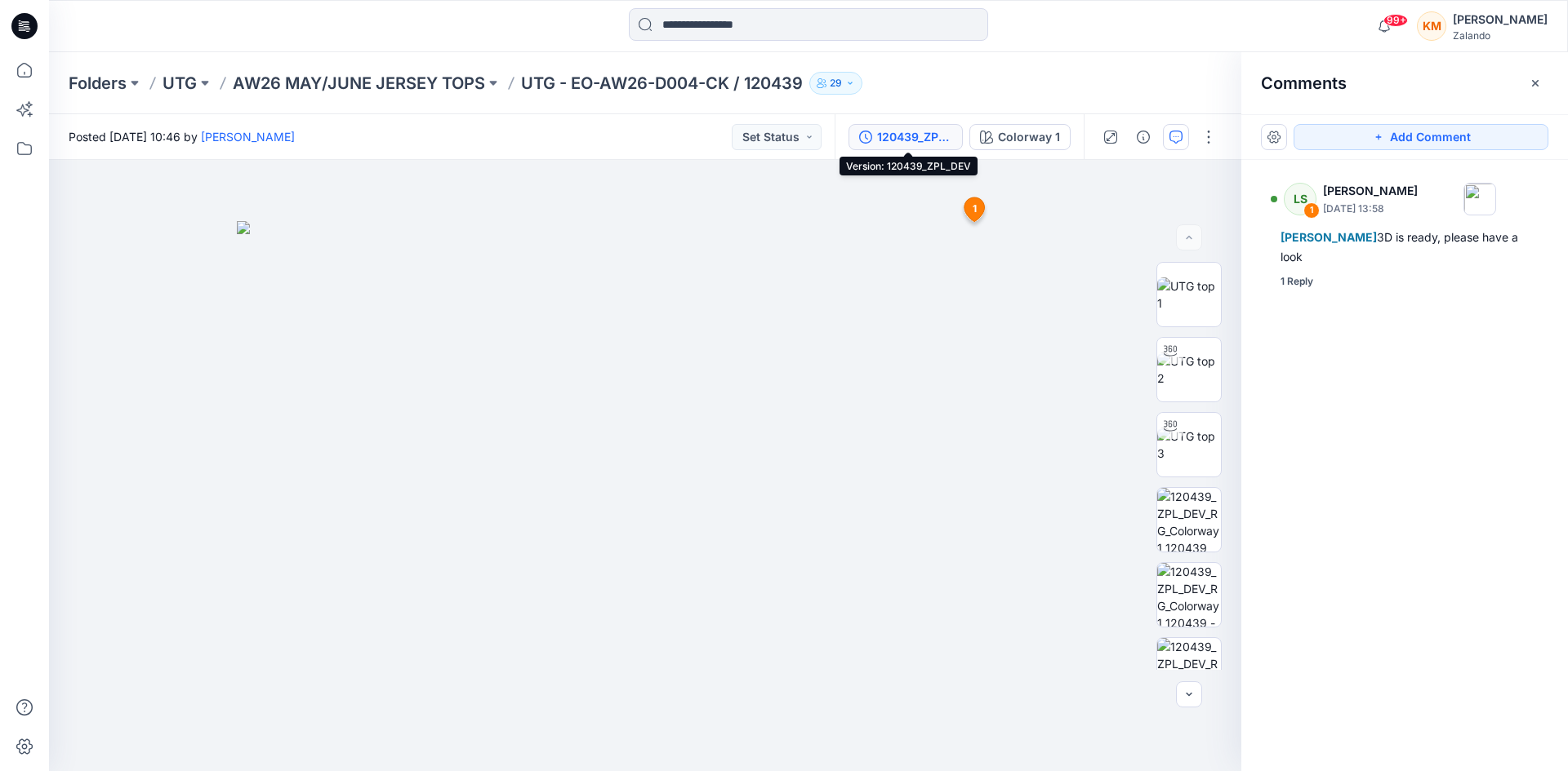
click at [911, 135] on div "120439_ZPL_DEV" at bounding box center [914, 137] width 75 height 18
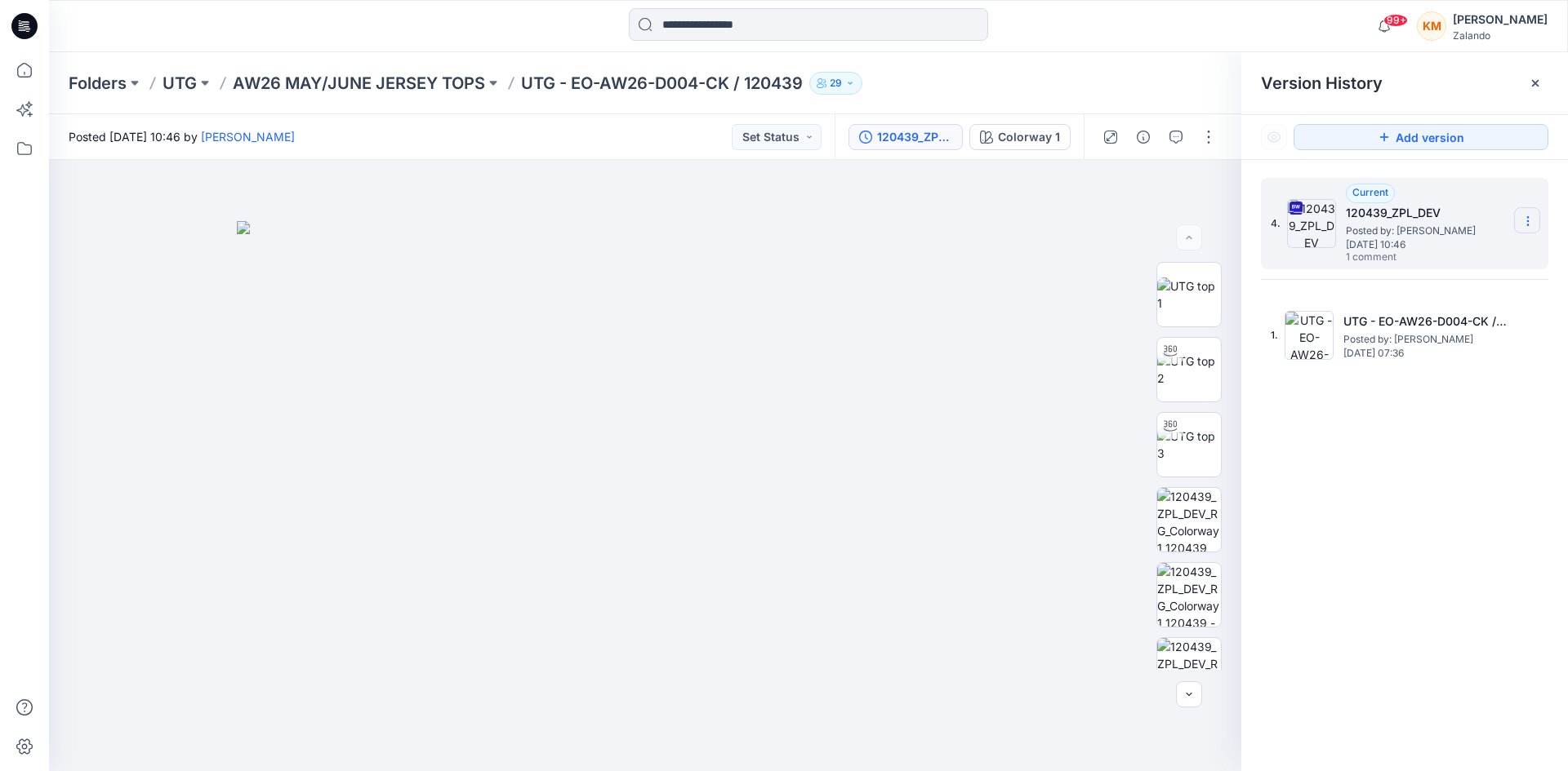
click at [1521, 216] on section at bounding box center [1527, 221] width 26 height 26
click at [1470, 249] on span "Download Source BW File" at bounding box center [1445, 253] width 137 height 19
click at [1179, 136] on icon "button" at bounding box center [1176, 135] width 6 height 1
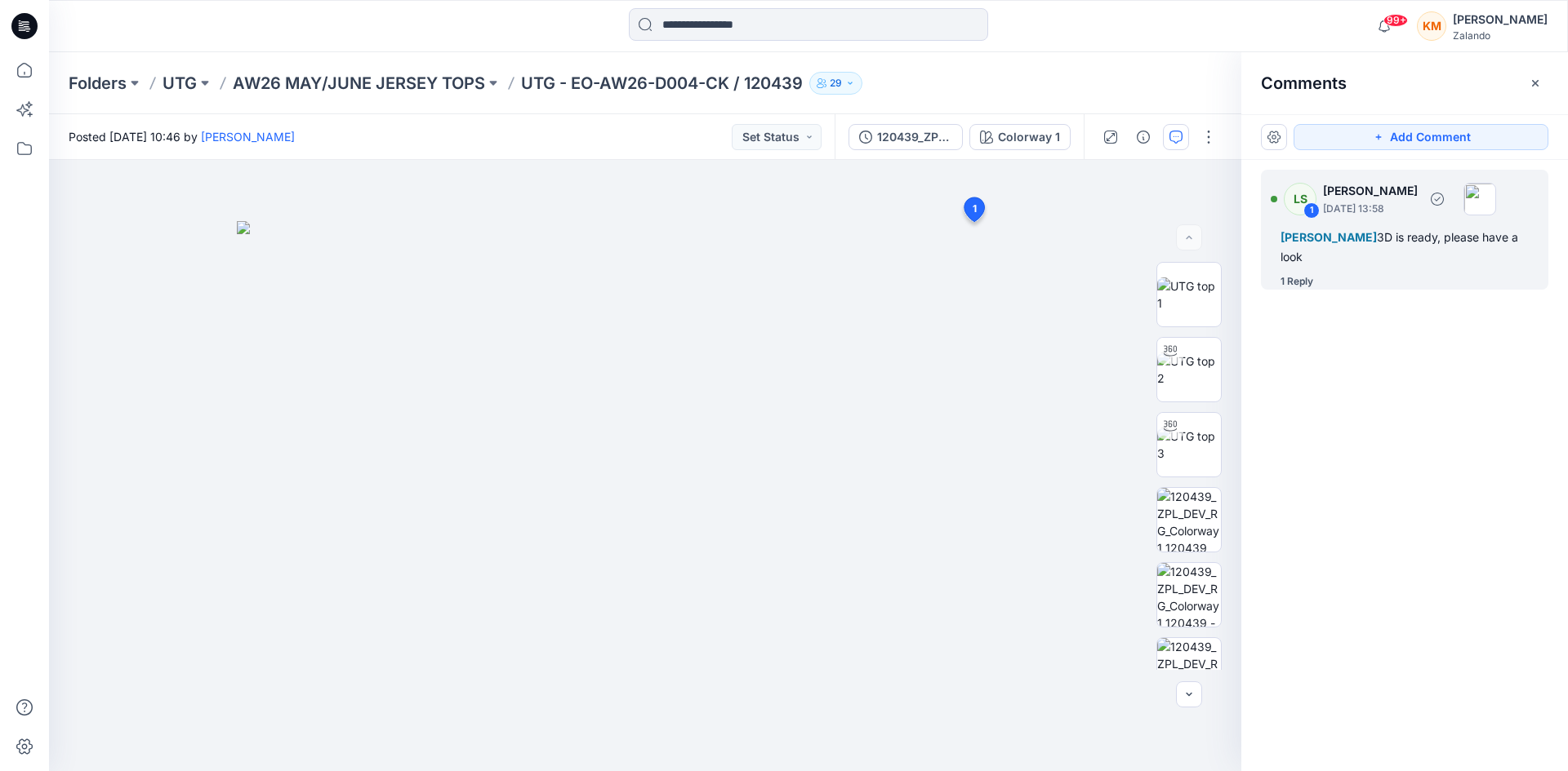
click at [1346, 246] on div "[PERSON_NAME] 3D is ready, please have a look" at bounding box center [1405, 247] width 249 height 39
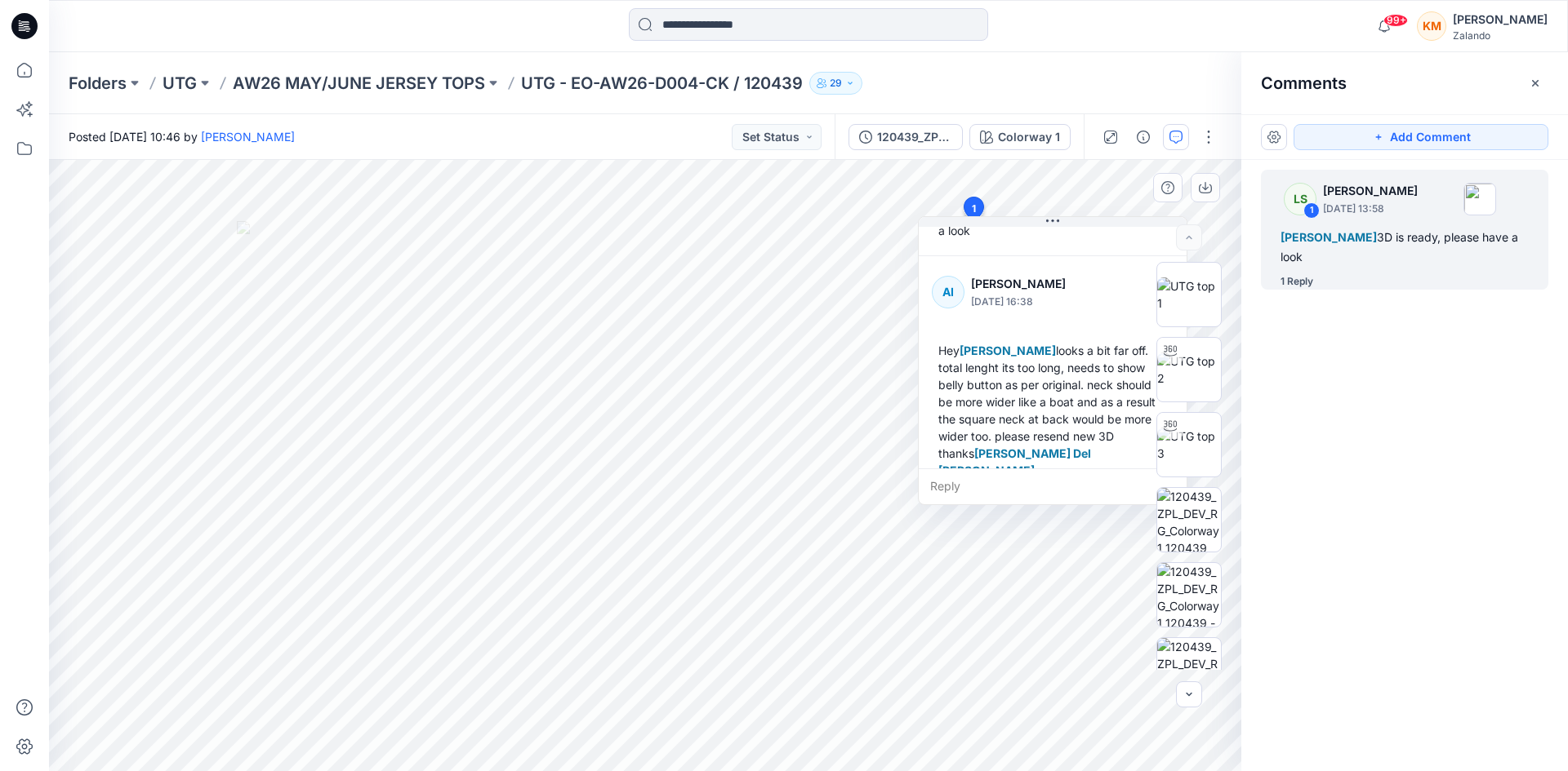
scroll to position [114, 0]
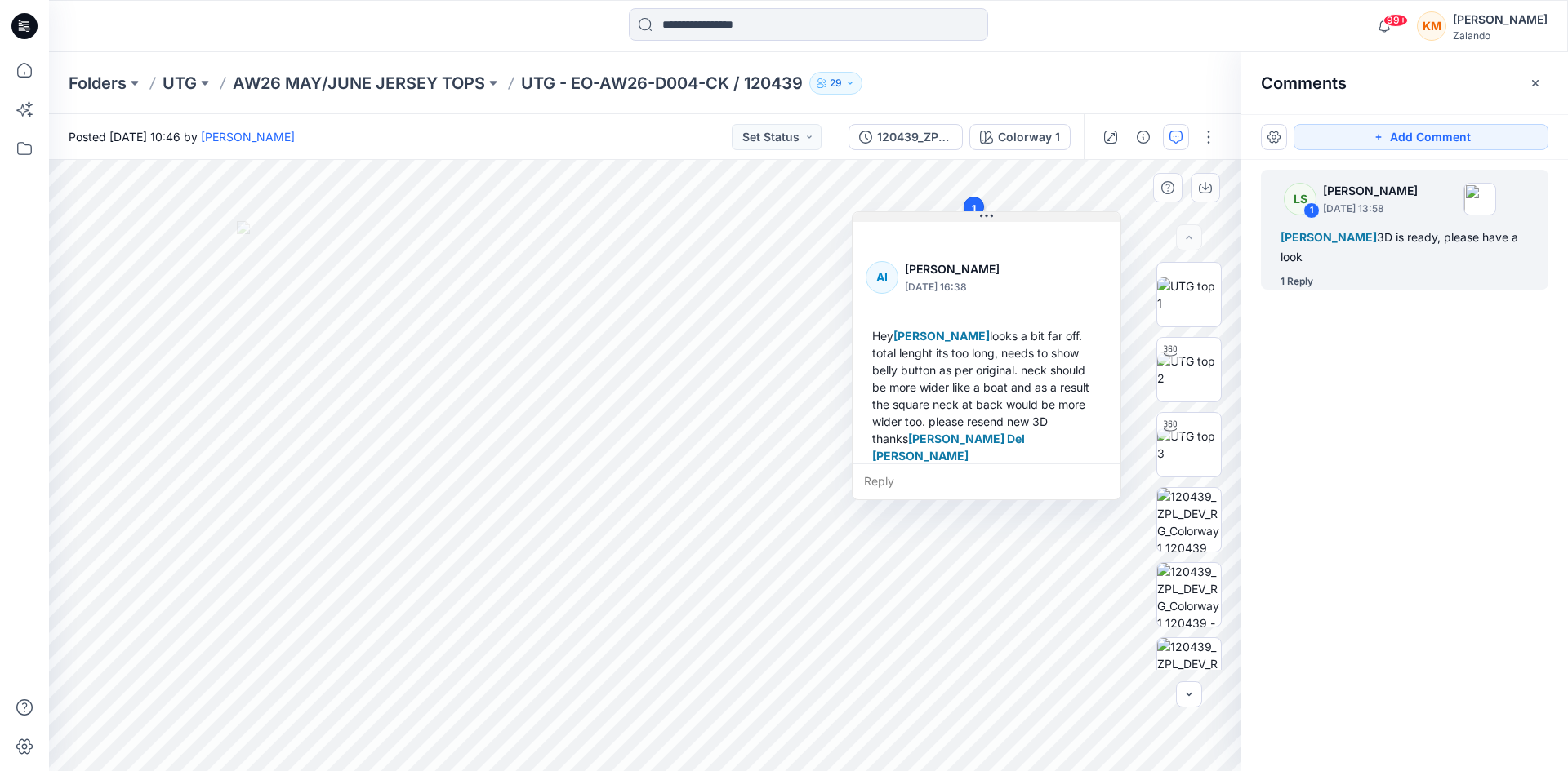
drag, startPoint x: 1051, startPoint y: 224, endPoint x: 984, endPoint y: 220, distance: 67.1
click at [984, 220] on icon at bounding box center [986, 216] width 13 height 13
